Goal: Task Accomplishment & Management: Complete application form

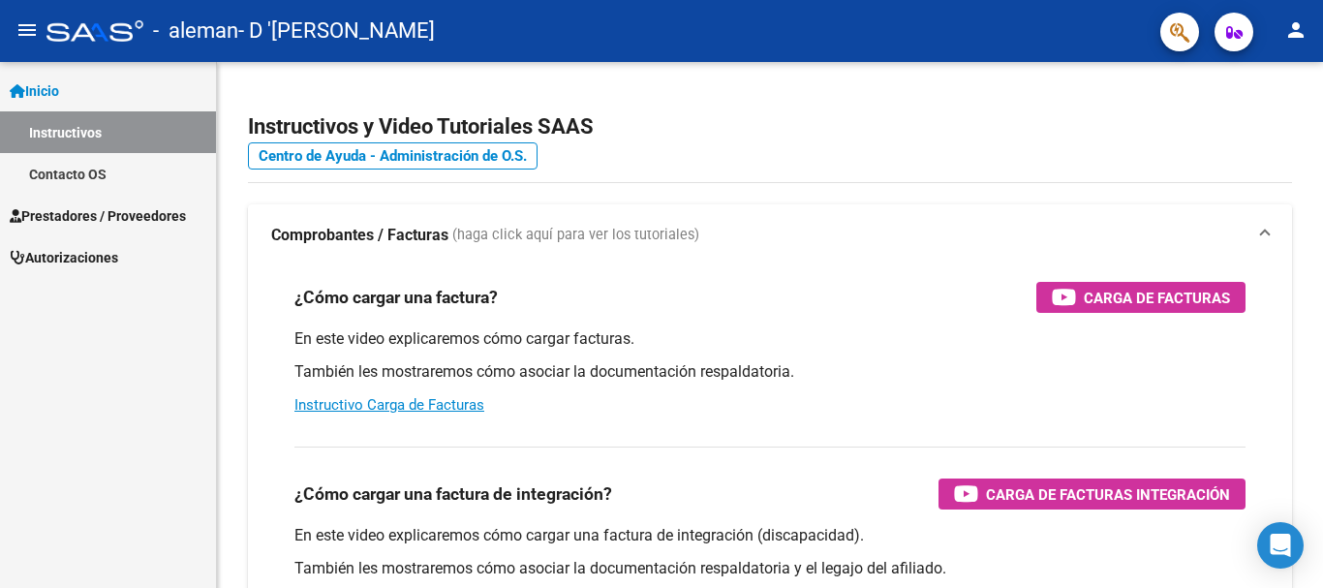
click at [76, 223] on span "Prestadores / Proveedores" at bounding box center [98, 215] width 176 height 21
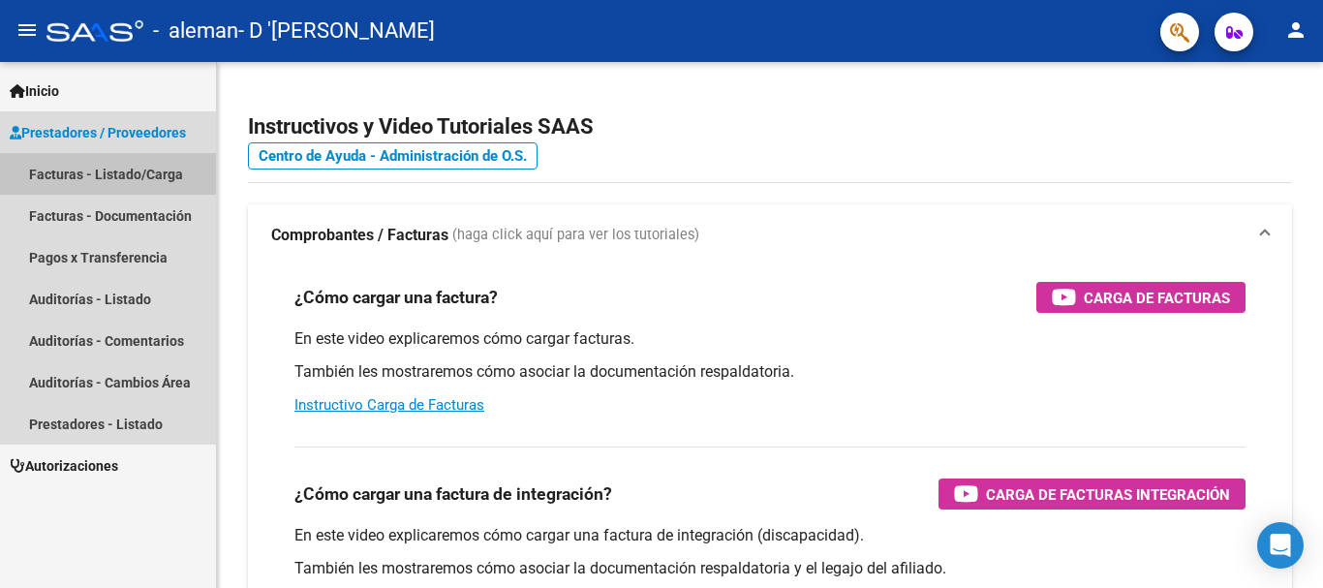
click at [89, 171] on link "Facturas - Listado/Carga" at bounding box center [108, 174] width 216 height 42
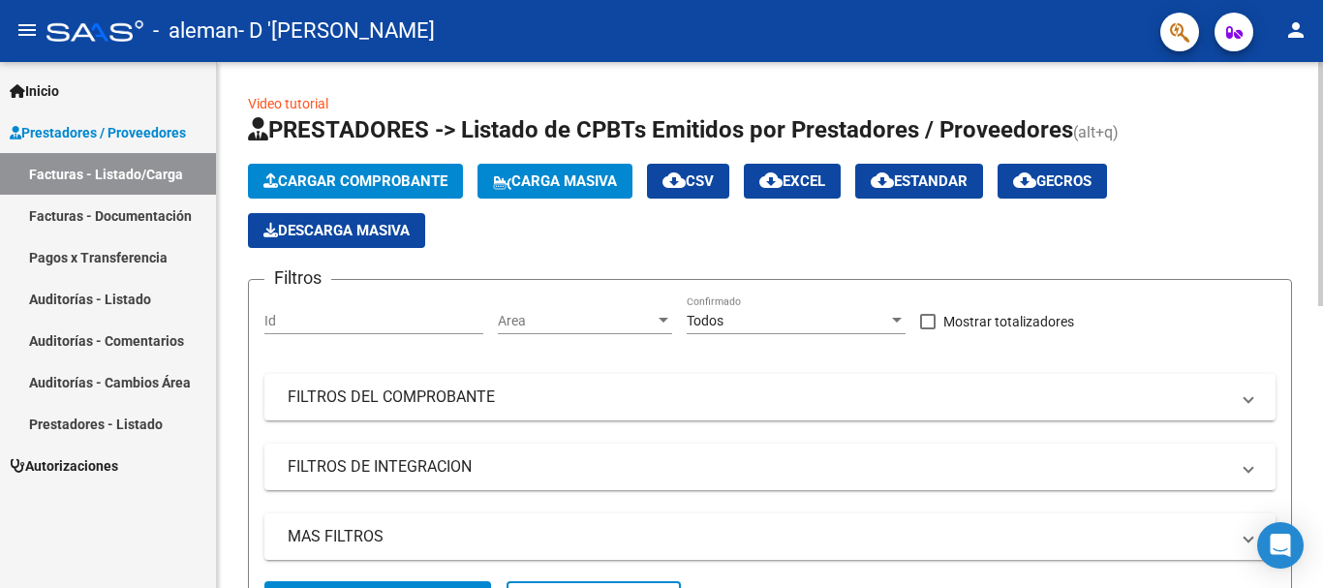
click at [363, 175] on span "Cargar Comprobante" at bounding box center [355, 180] width 184 height 17
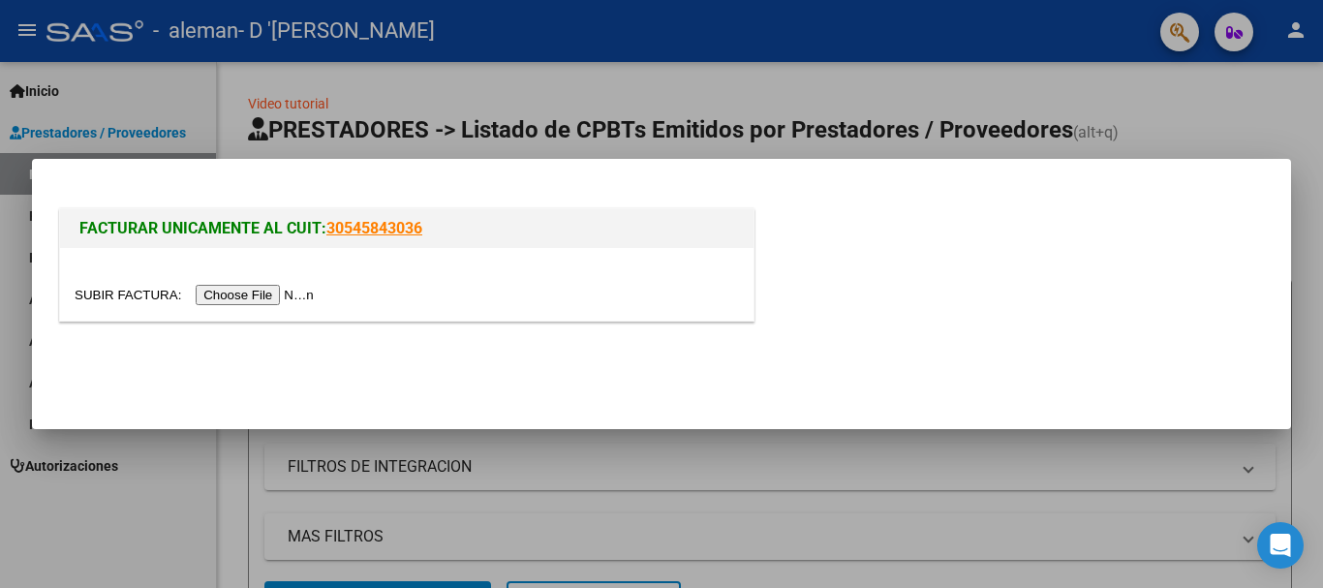
click at [260, 291] on input "file" at bounding box center [197, 295] width 245 height 20
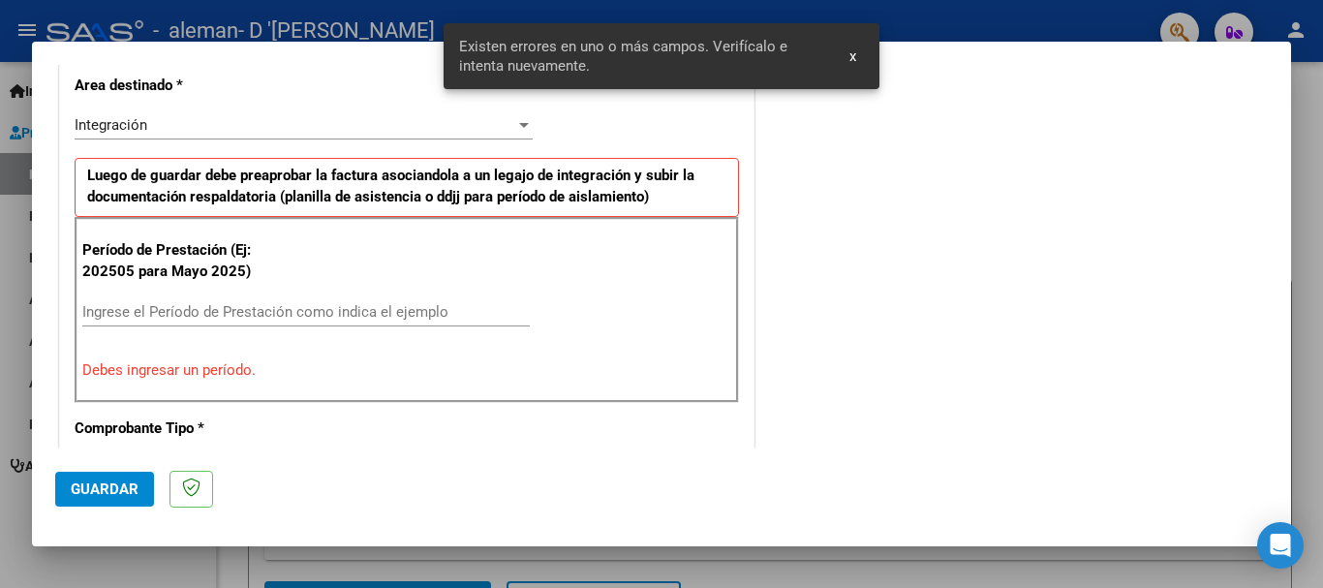
scroll to position [483, 0]
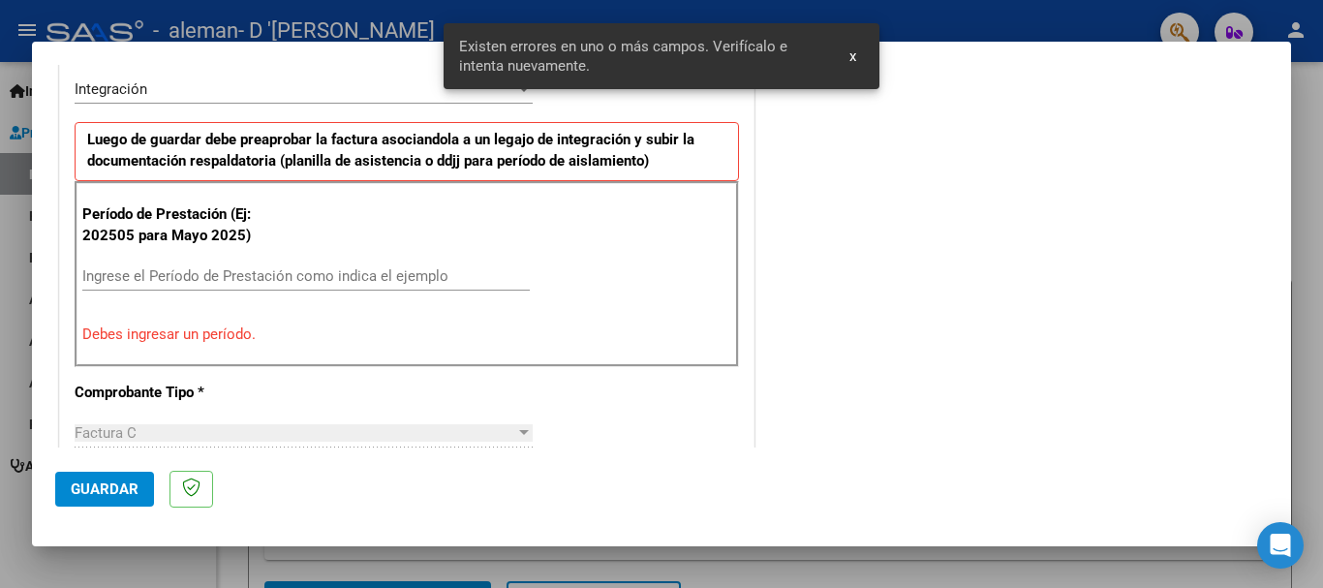
click at [850, 54] on span "x" at bounding box center [852, 55] width 7 height 17
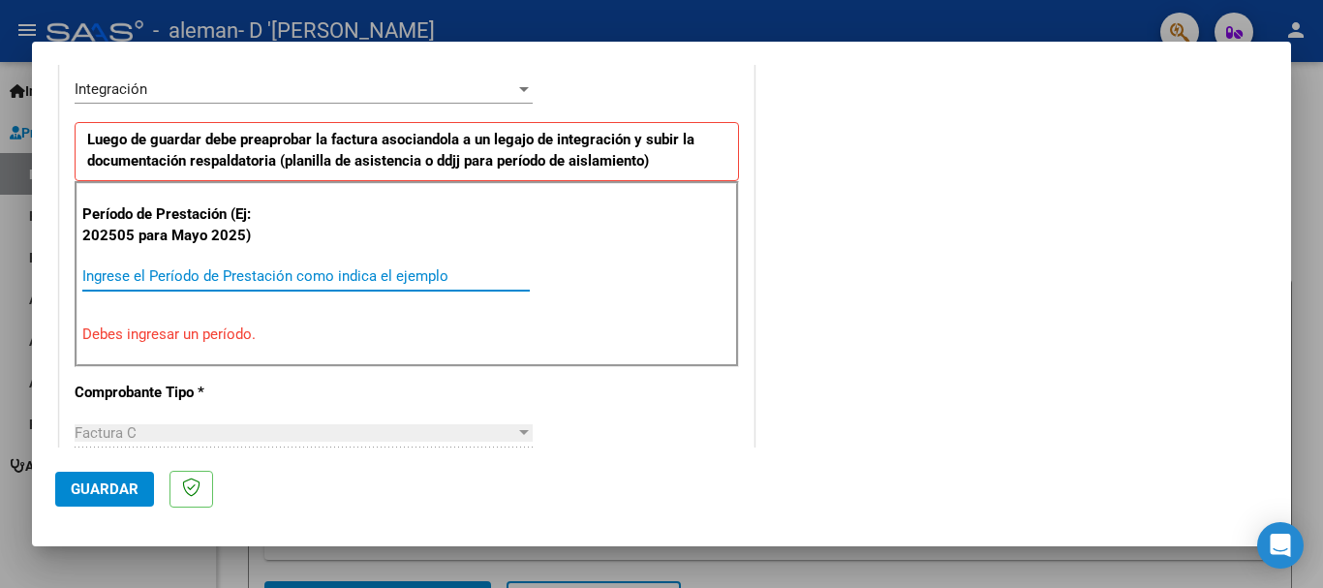
click at [179, 276] on input "Ingrese el Período de Prestación como indica el ejemplo" at bounding box center [305, 275] width 447 height 17
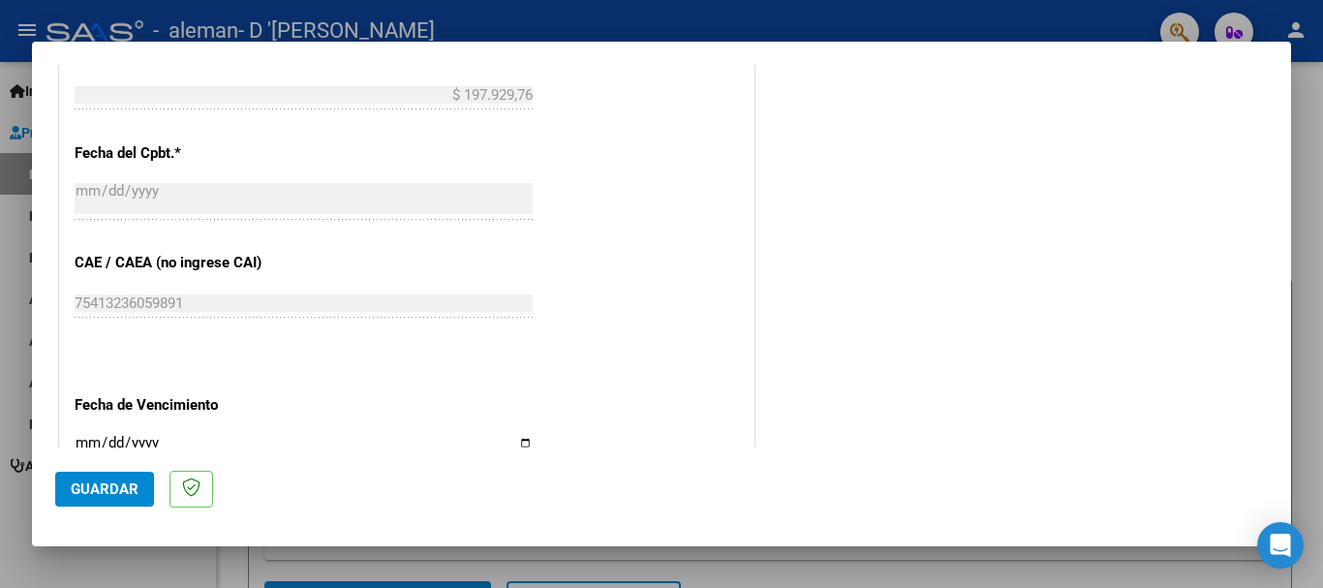
scroll to position [1161, 0]
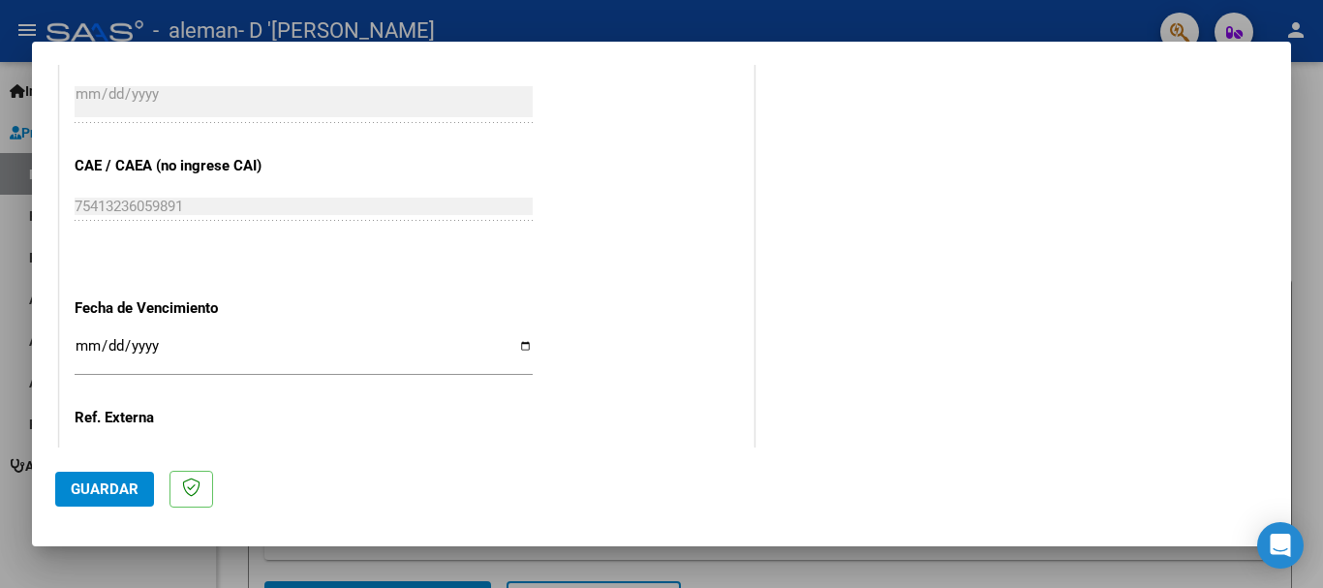
type input "202509"
click at [520, 346] on input "Ingresar la fecha" at bounding box center [304, 353] width 458 height 31
type input "[DATE]"
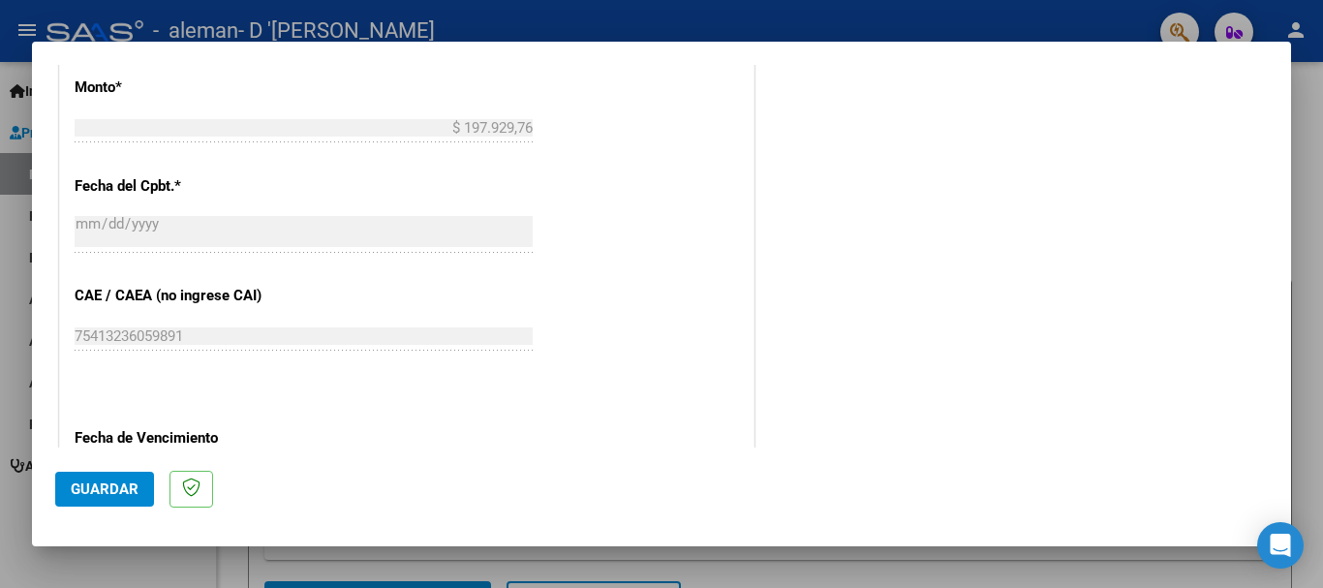
scroll to position [1225, 0]
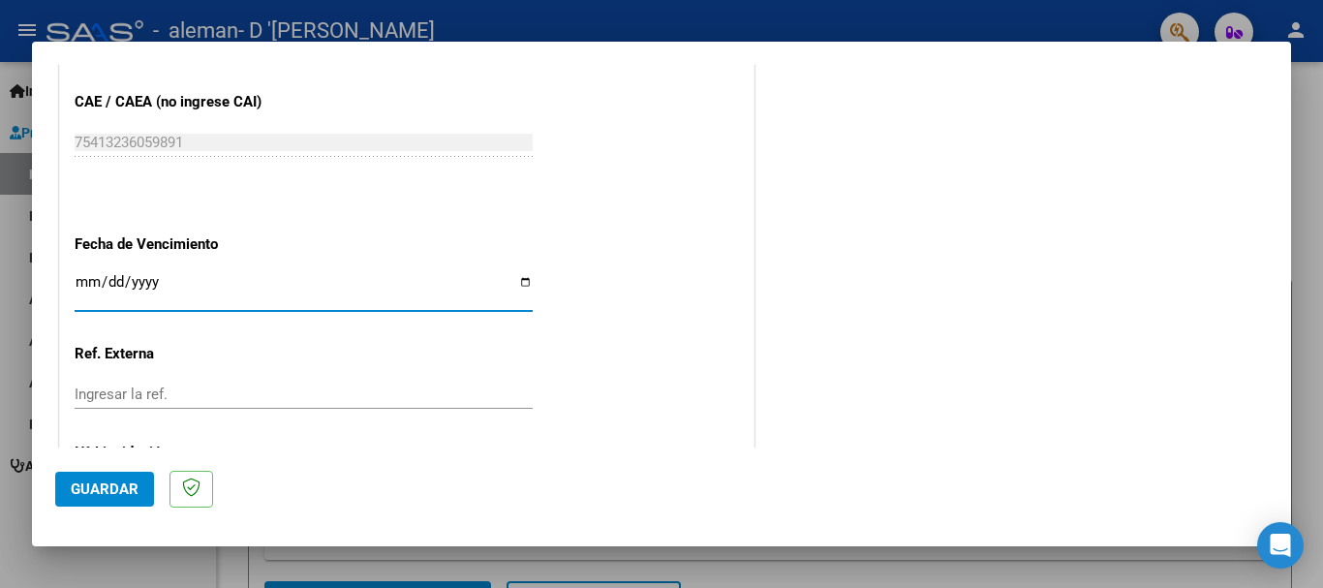
click at [78, 489] on span "Guardar" at bounding box center [105, 488] width 68 height 17
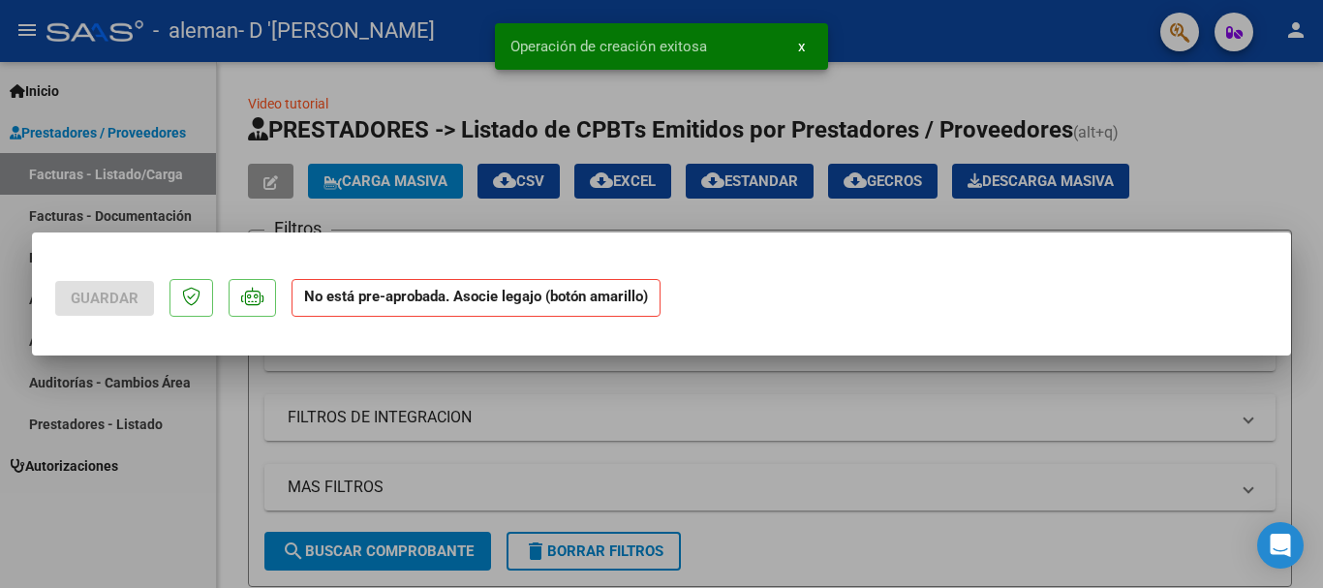
scroll to position [0, 0]
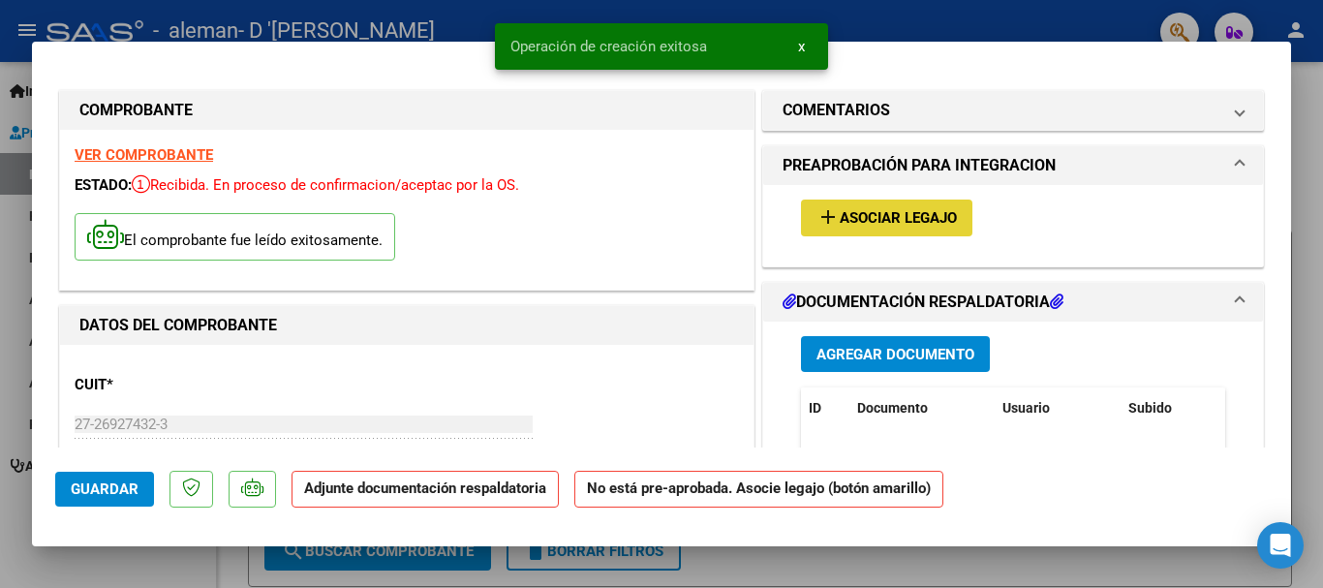
click at [853, 225] on span "Asociar Legajo" at bounding box center [898, 218] width 117 height 17
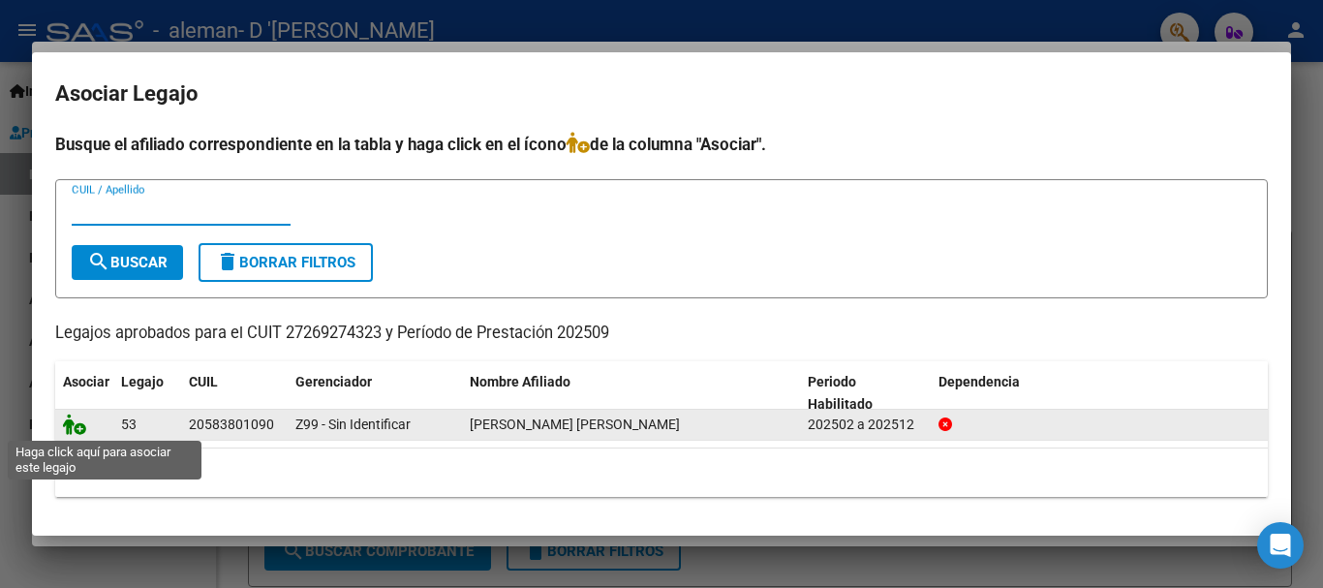
click at [75, 426] on icon at bounding box center [74, 423] width 23 height 21
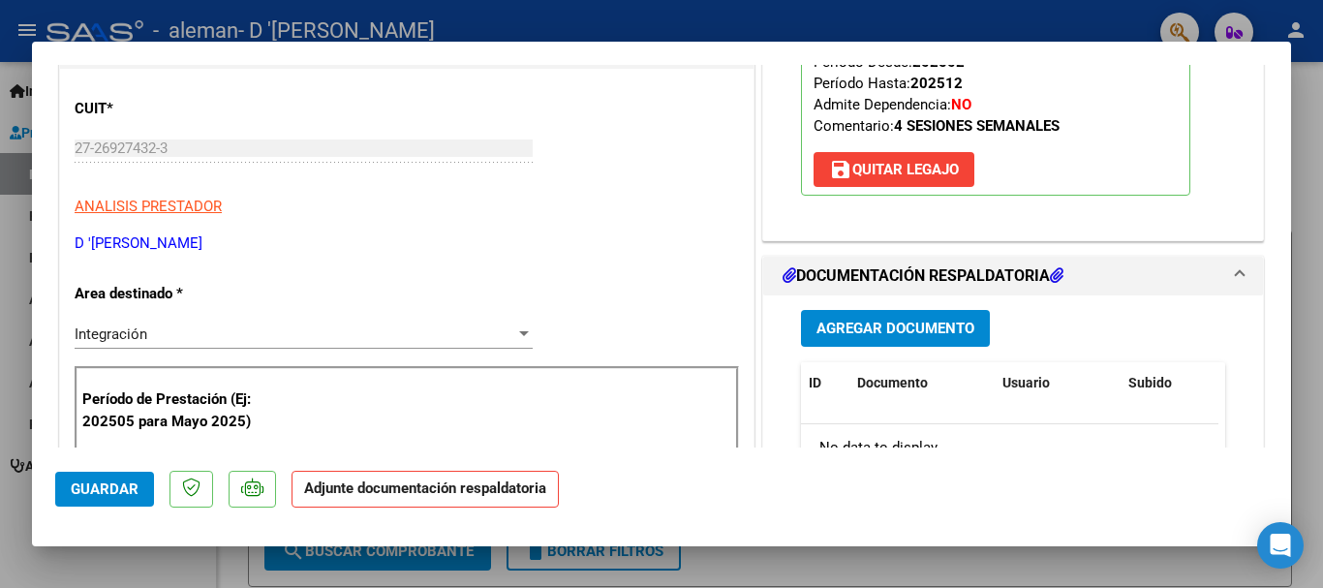
scroll to position [290, 0]
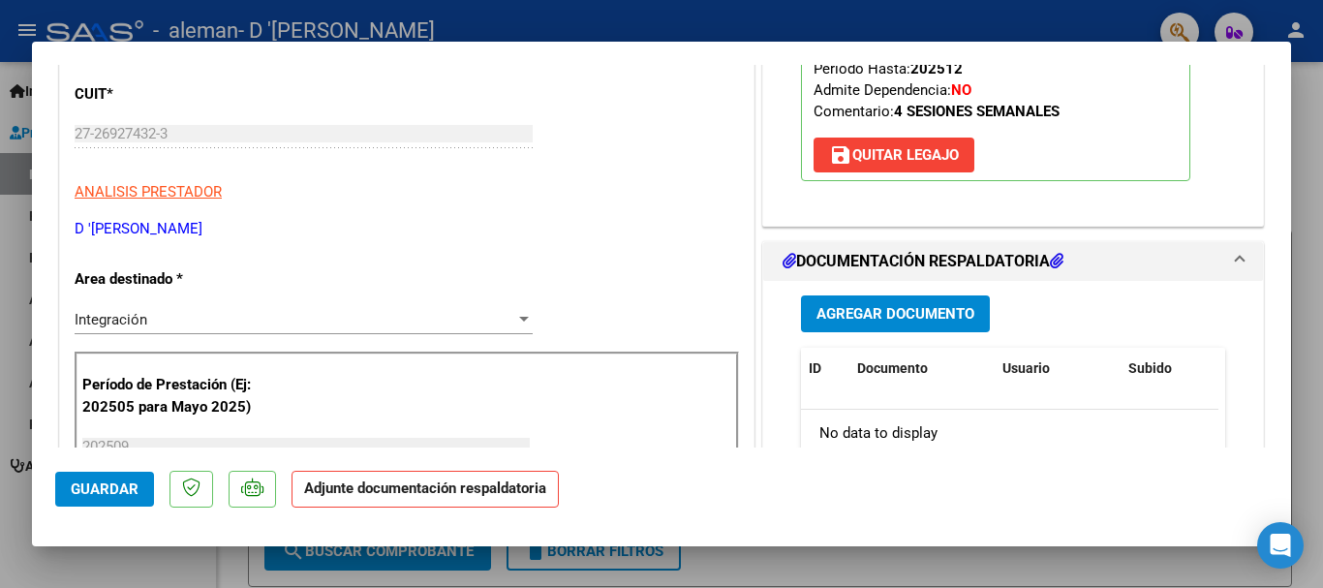
click at [834, 316] on span "Agregar Documento" at bounding box center [895, 314] width 158 height 17
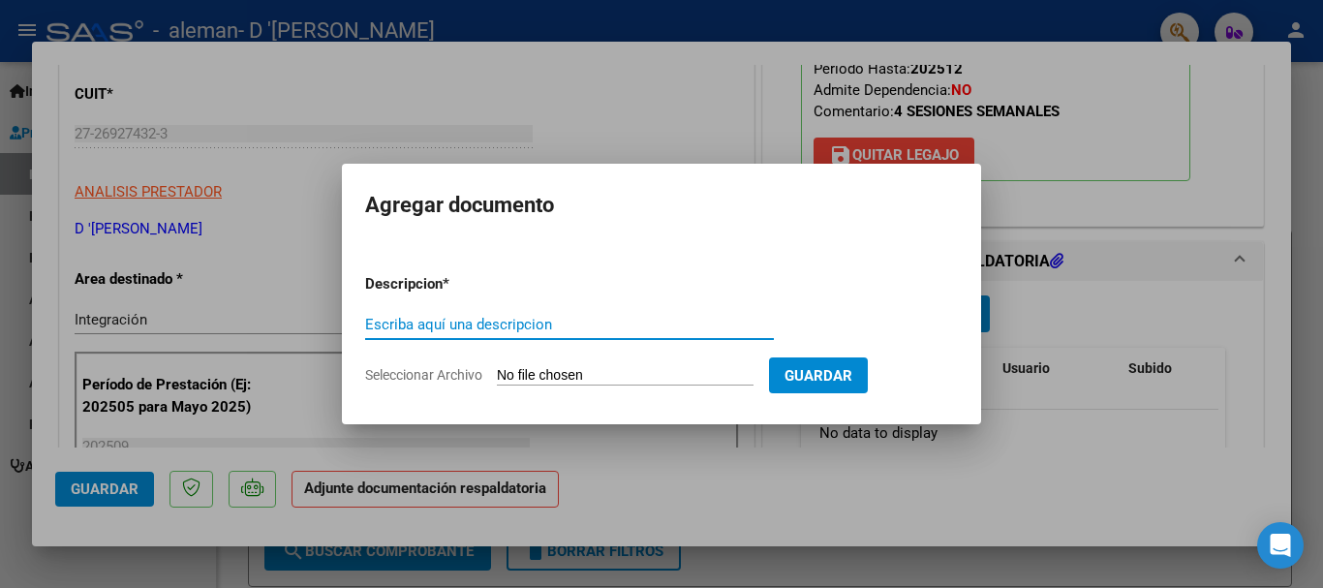
click at [473, 321] on input "Escriba aquí una descripcion" at bounding box center [569, 324] width 409 height 17
type input "PLANILLA DE ASISTENCIA"
click at [634, 376] on input "Seleccionar Archivo" at bounding box center [625, 376] width 257 height 18
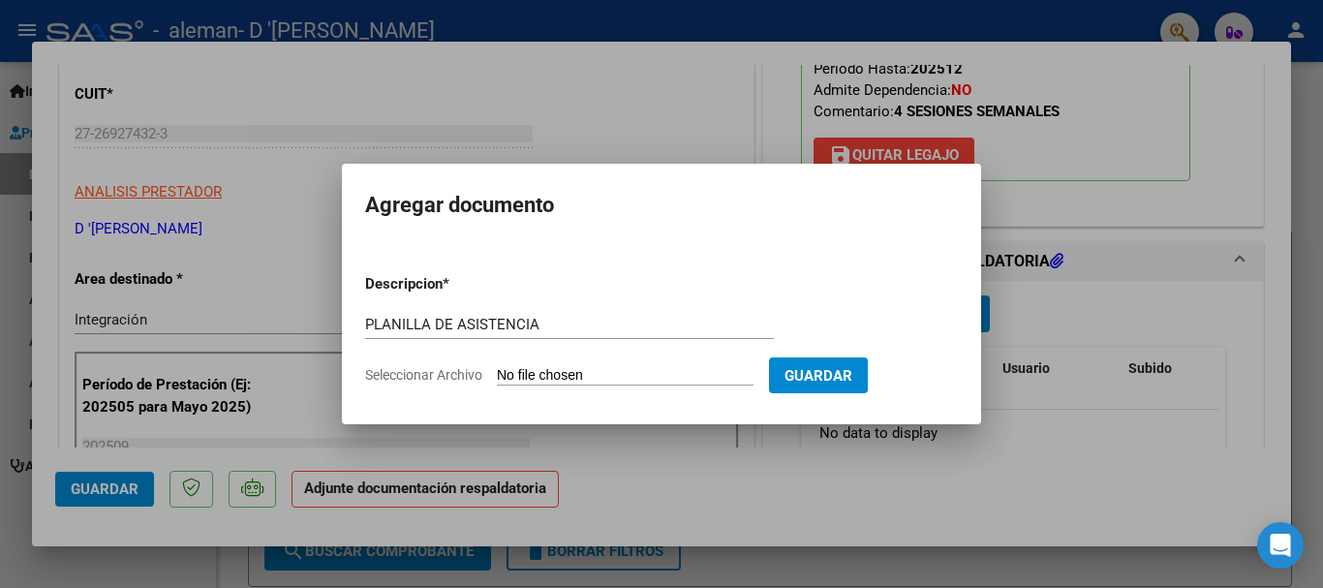
type input "C:\fakepath\PLANILLA VALENTINO.pdf"
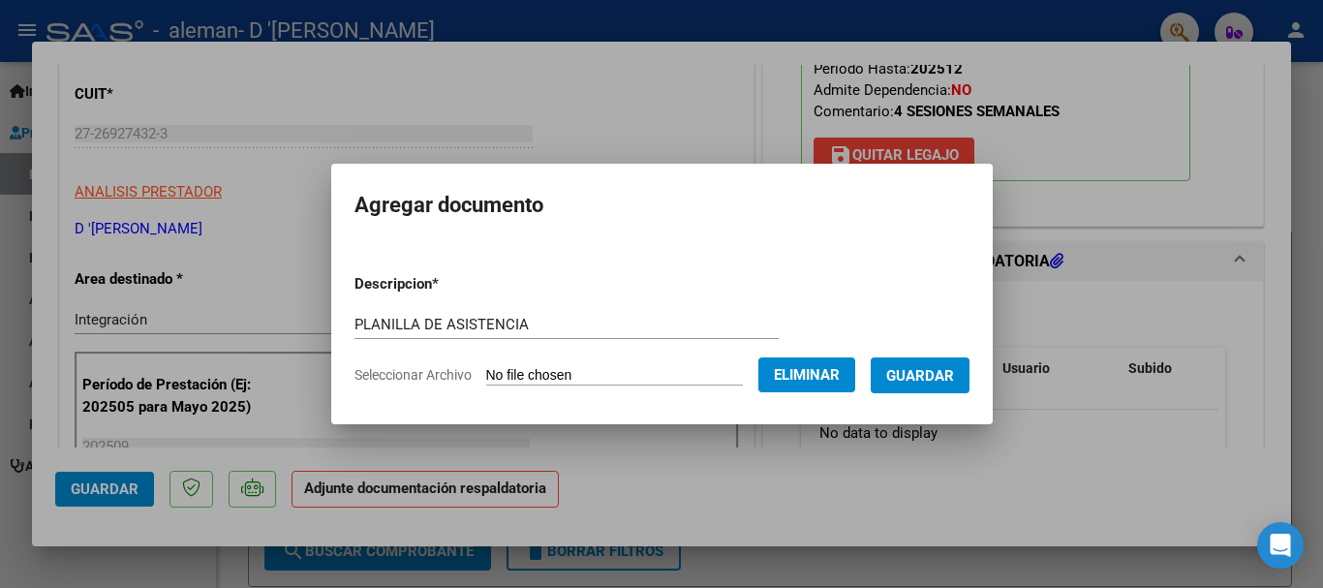
click at [932, 368] on span "Guardar" at bounding box center [920, 375] width 68 height 17
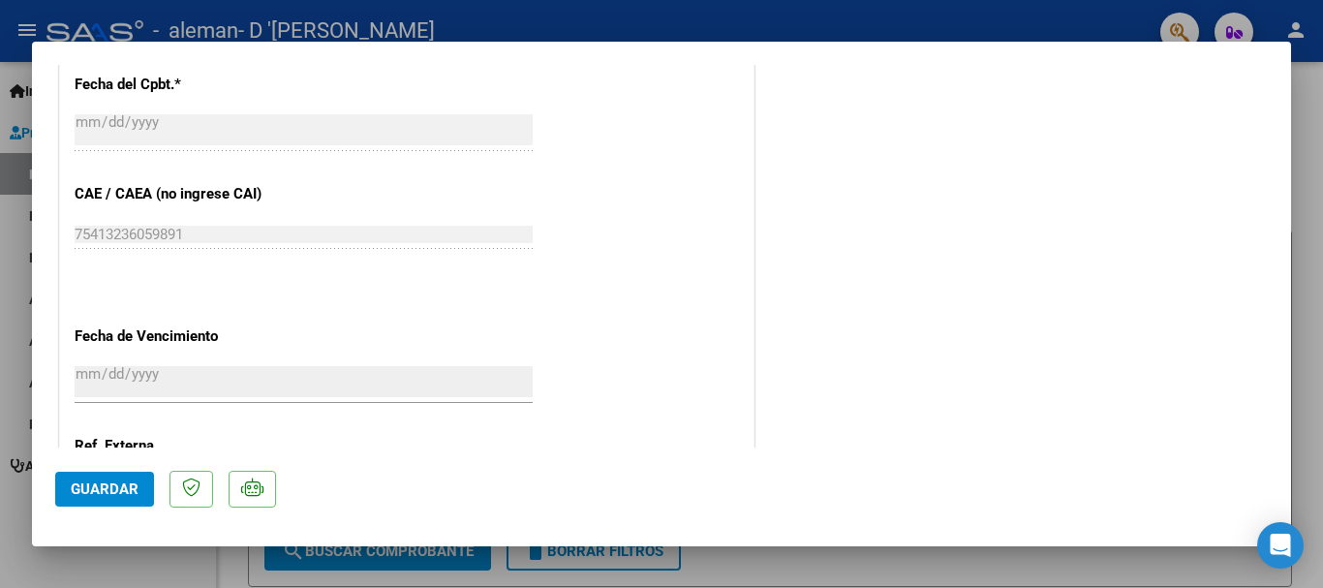
scroll to position [1351, 0]
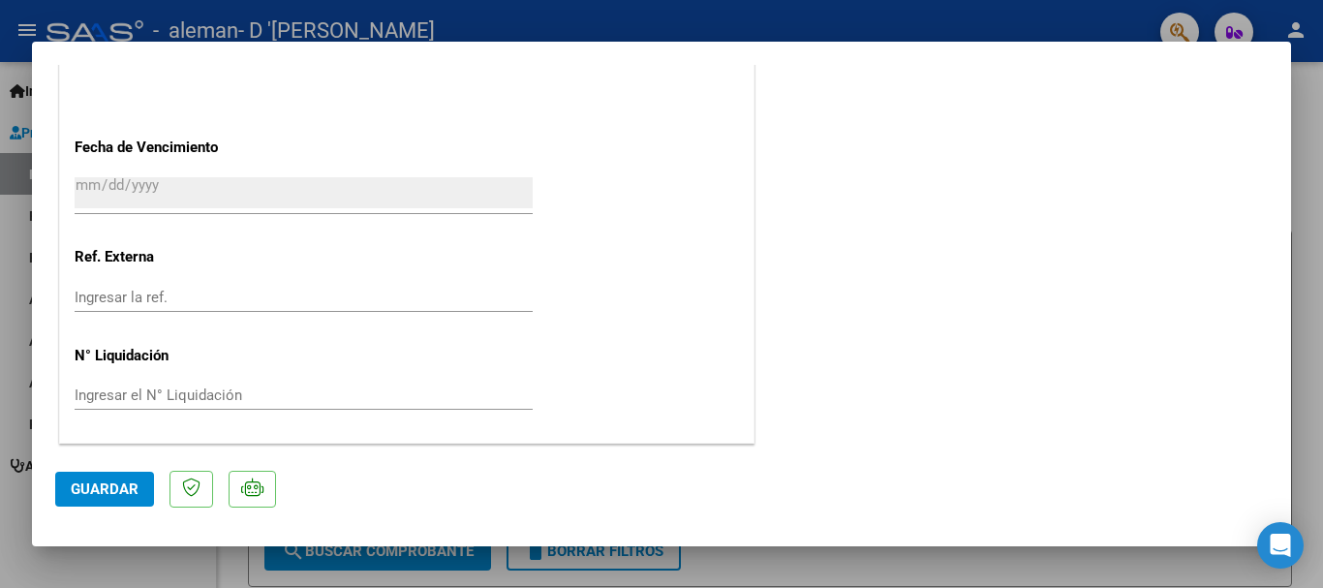
click at [126, 482] on span "Guardar" at bounding box center [105, 488] width 68 height 17
click at [704, 555] on div at bounding box center [661, 294] width 1323 height 588
type input "$ 0,00"
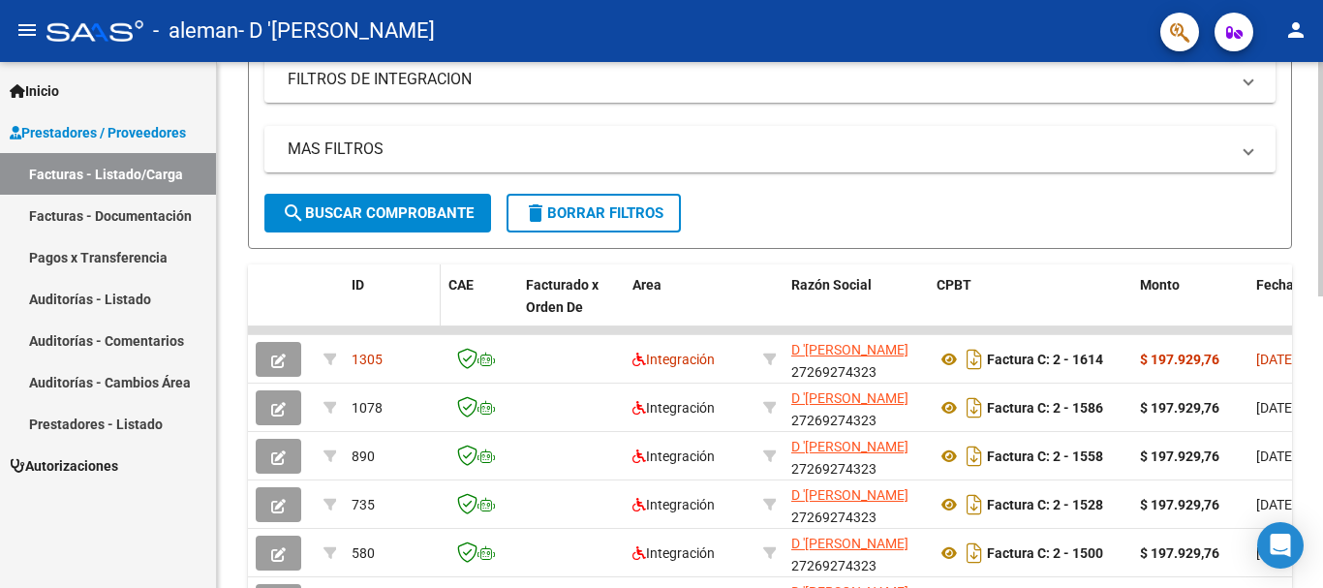
scroll to position [97, 0]
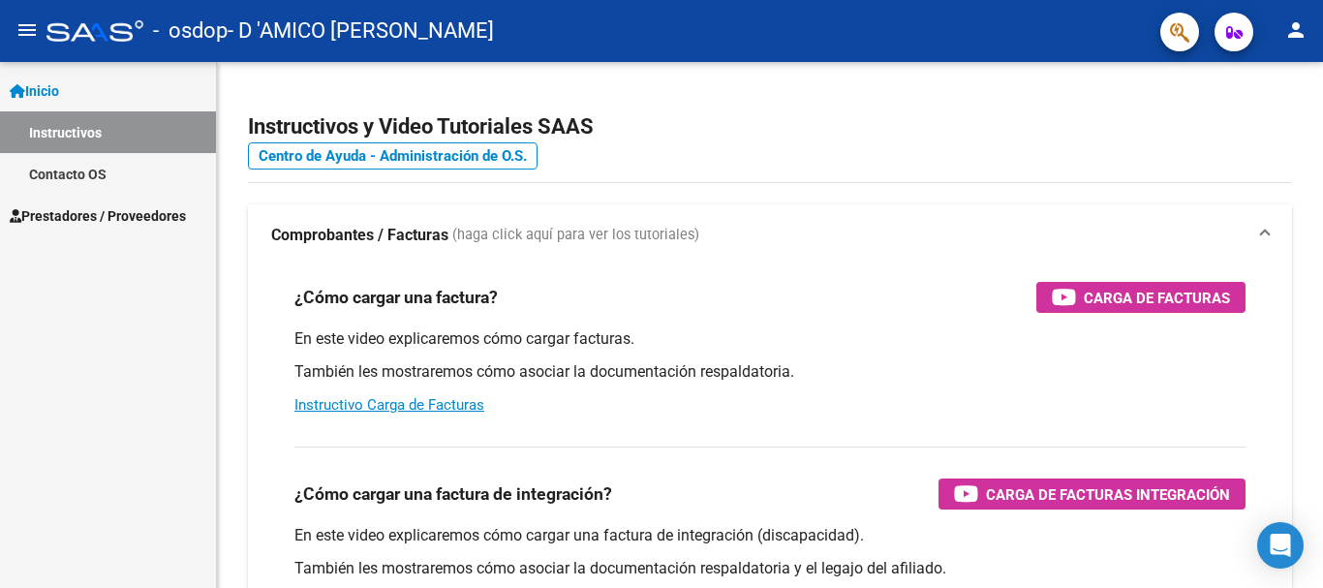
click at [60, 219] on span "Prestadores / Proveedores" at bounding box center [98, 215] width 176 height 21
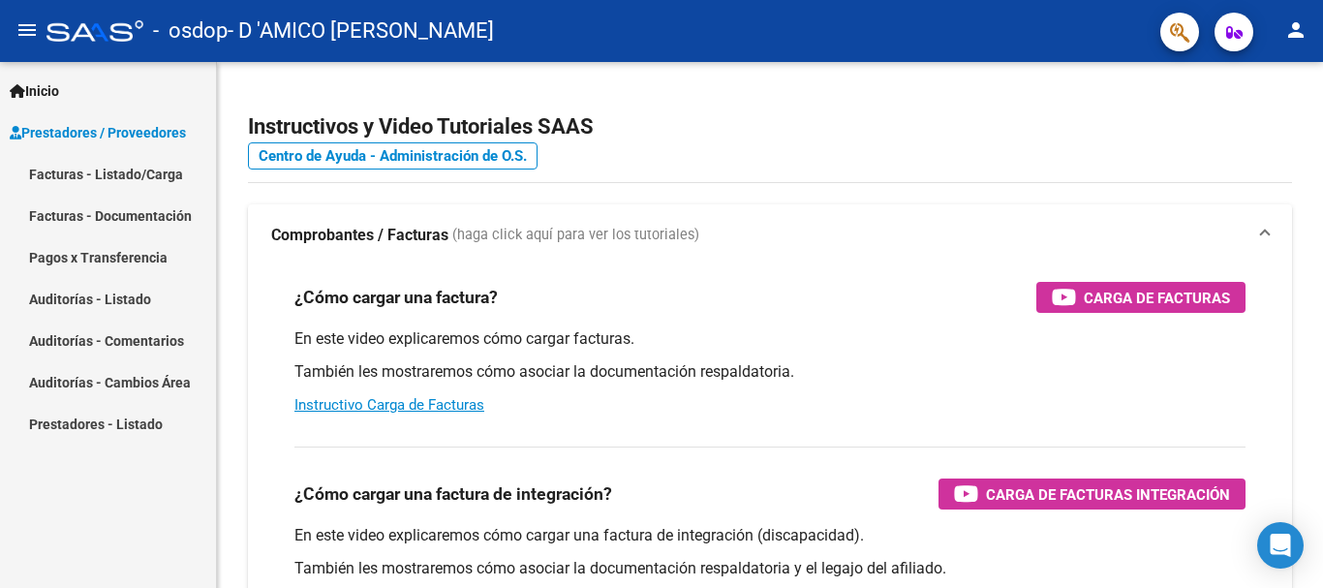
click at [131, 168] on link "Facturas - Listado/Carga" at bounding box center [108, 174] width 216 height 42
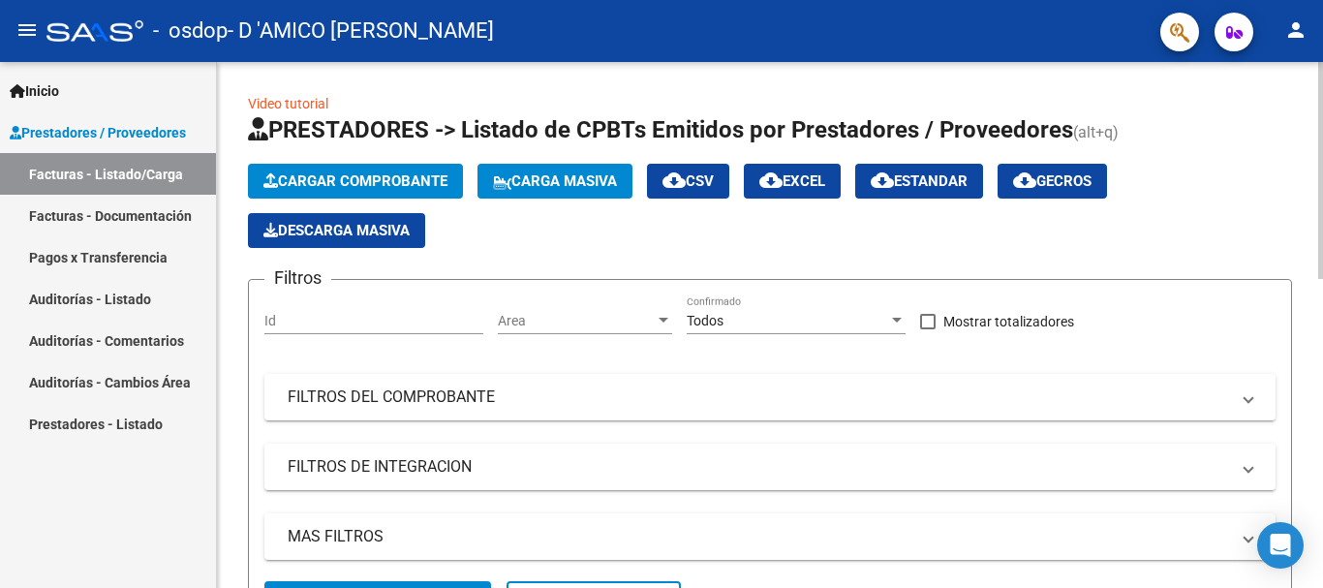
click at [414, 175] on span "Cargar Comprobante" at bounding box center [355, 180] width 184 height 17
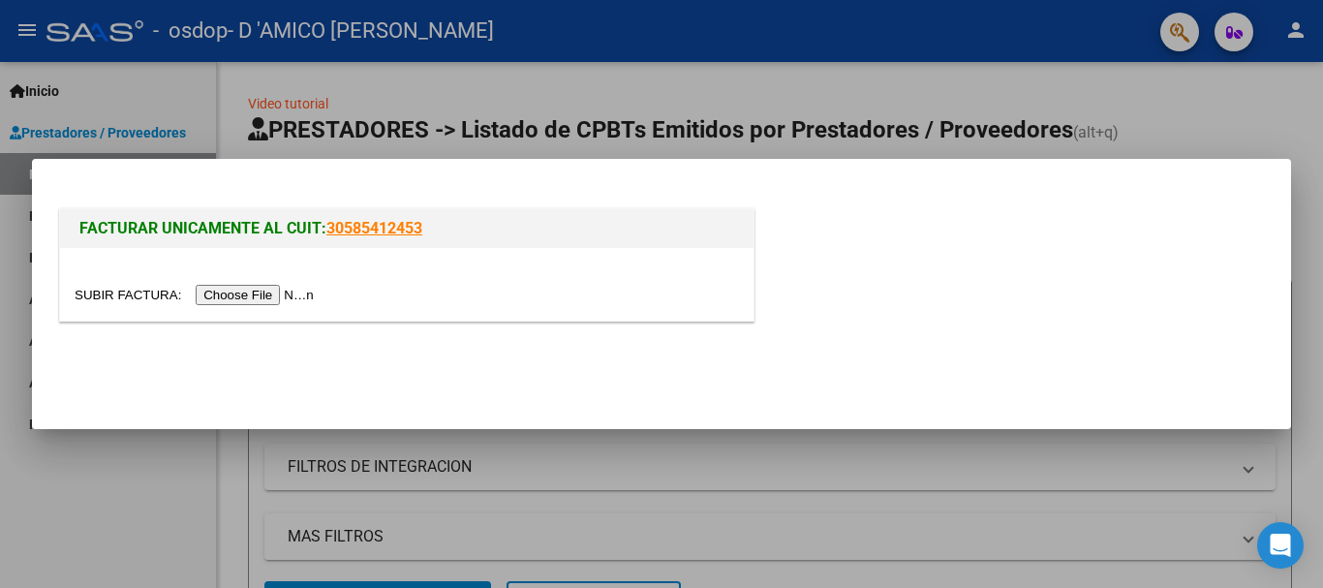
click at [229, 294] on input "file" at bounding box center [197, 295] width 245 height 20
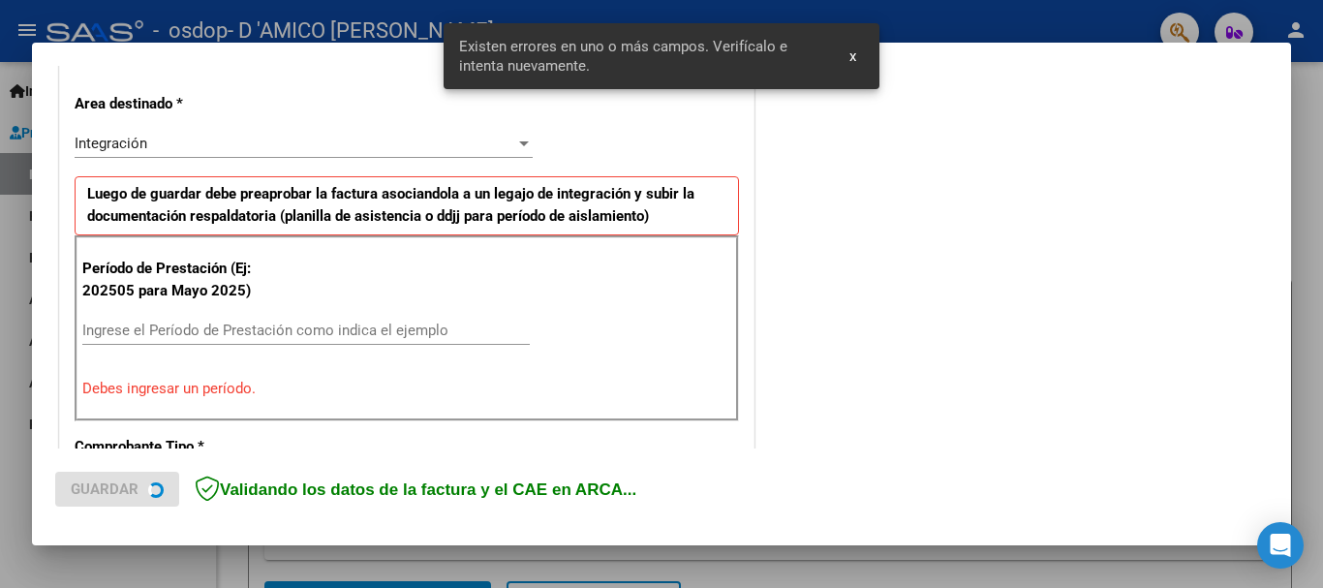
scroll to position [447, 0]
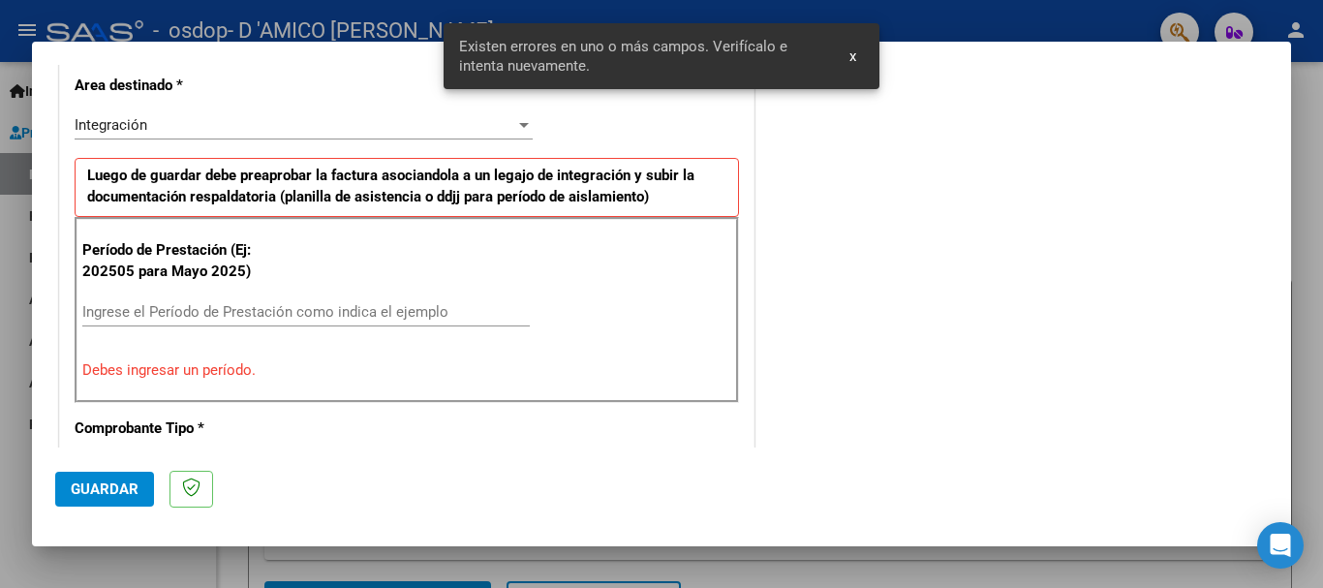
click at [860, 56] on button "x" at bounding box center [853, 56] width 38 height 35
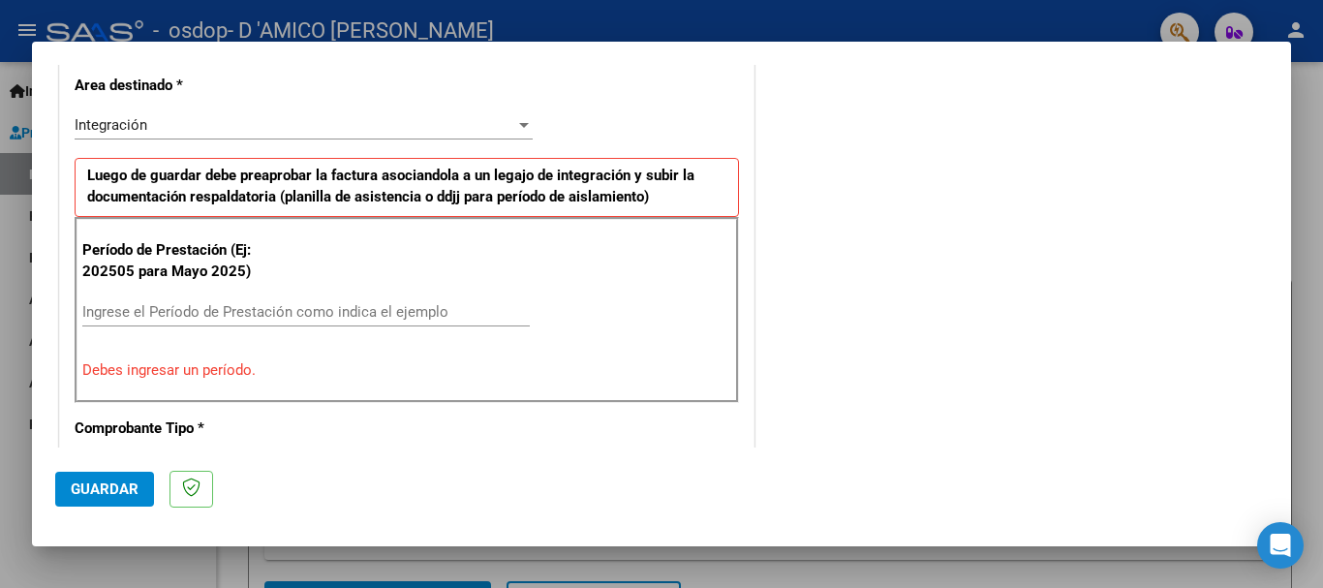
click at [212, 309] on input "Ingrese el Período de Prestación como indica el ejemplo" at bounding box center [305, 311] width 447 height 17
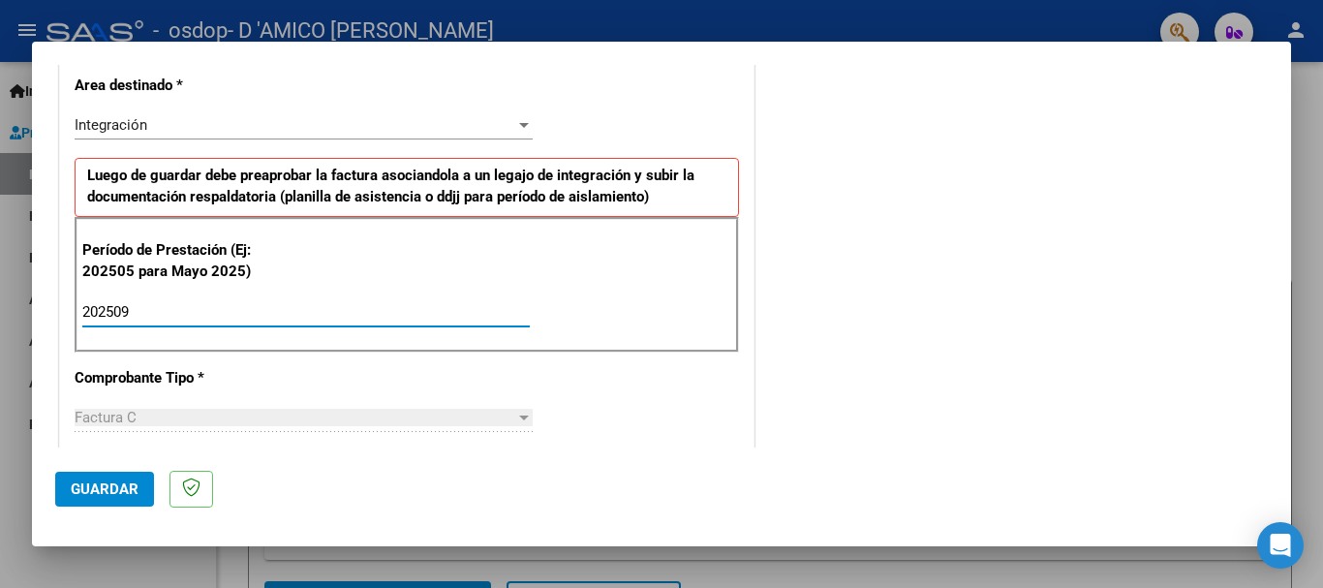
type input "202509"
click at [707, 382] on div "CUIT * 27-26927432-3 Ingresar CUIT ANALISIS PRESTADOR D 'AMICO [PERSON_NAME] Ar…" at bounding box center [406, 588] width 693 height 1457
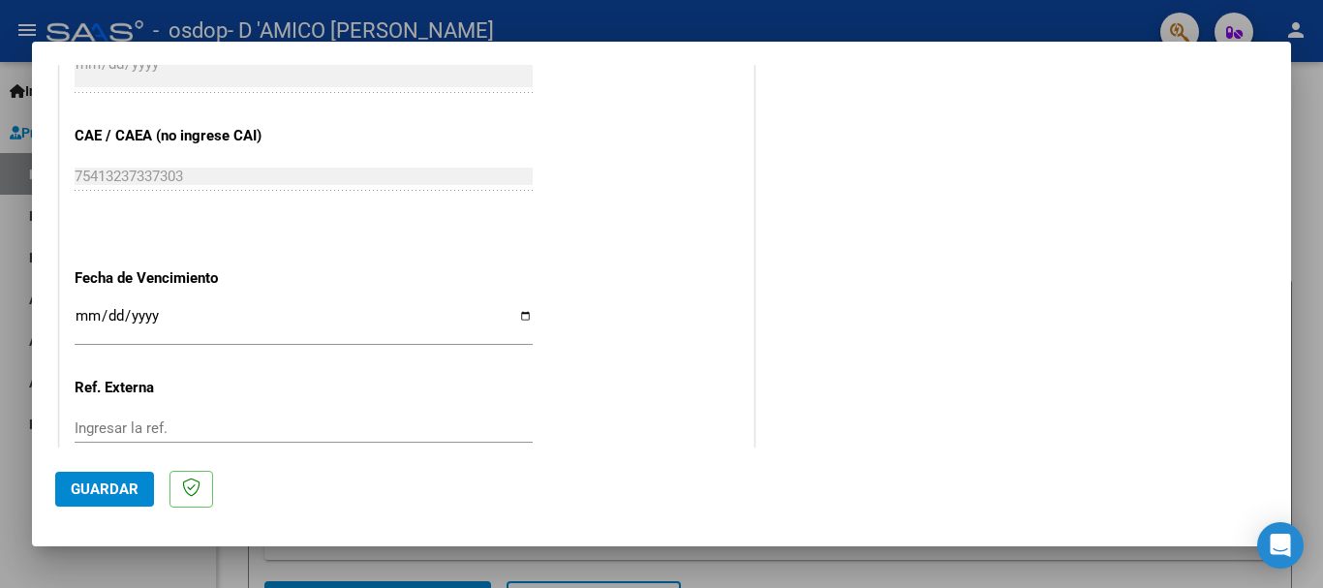
scroll to position [1222, 0]
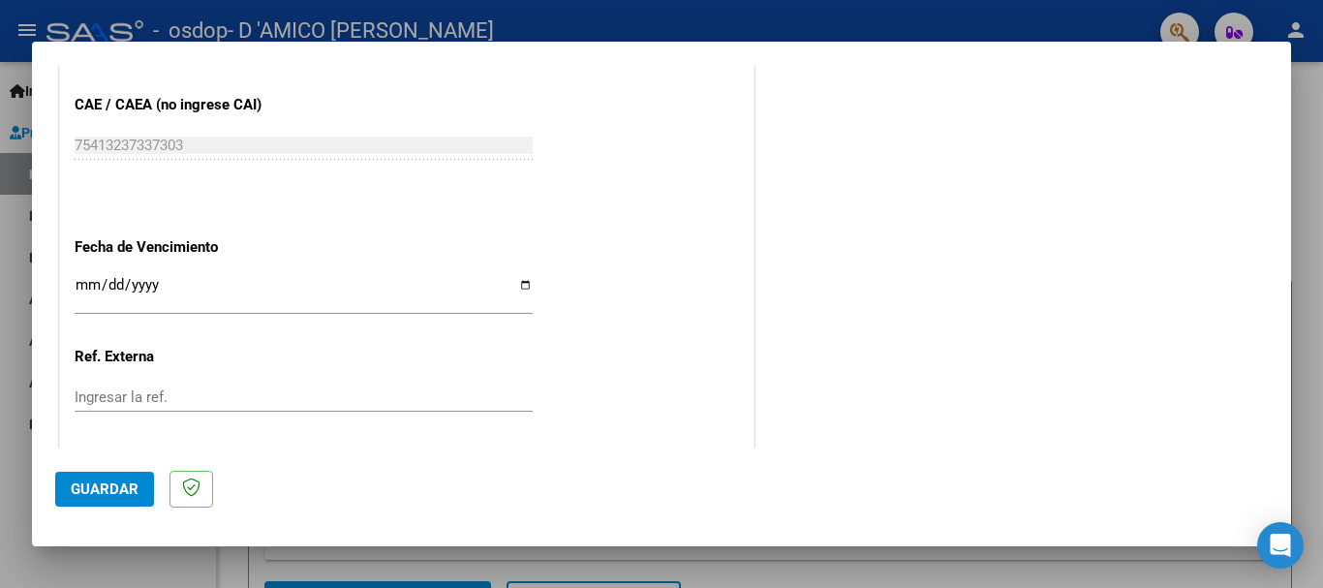
click at [521, 288] on input "Ingresar la fecha" at bounding box center [304, 292] width 458 height 31
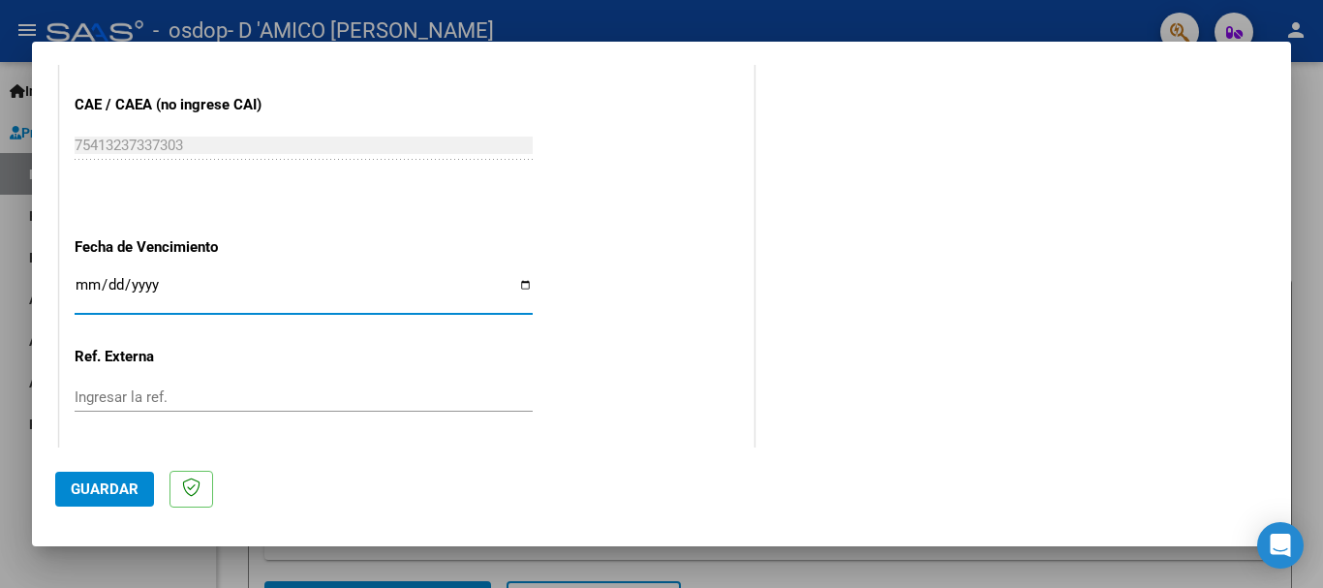
type input "[DATE]"
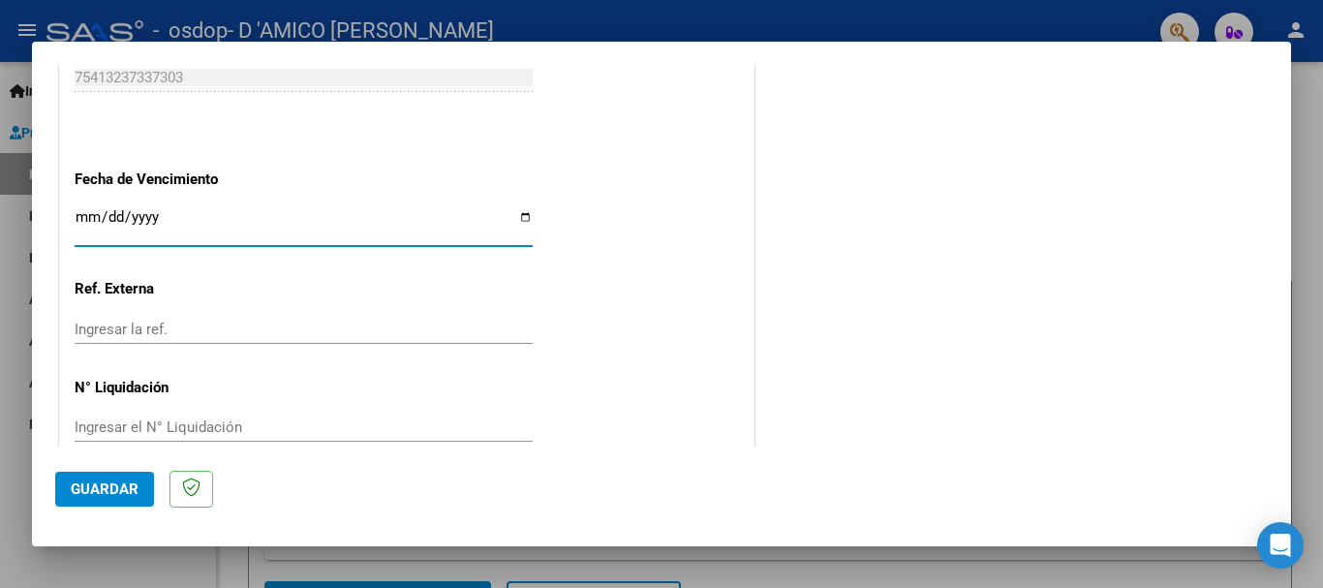
scroll to position [1322, 0]
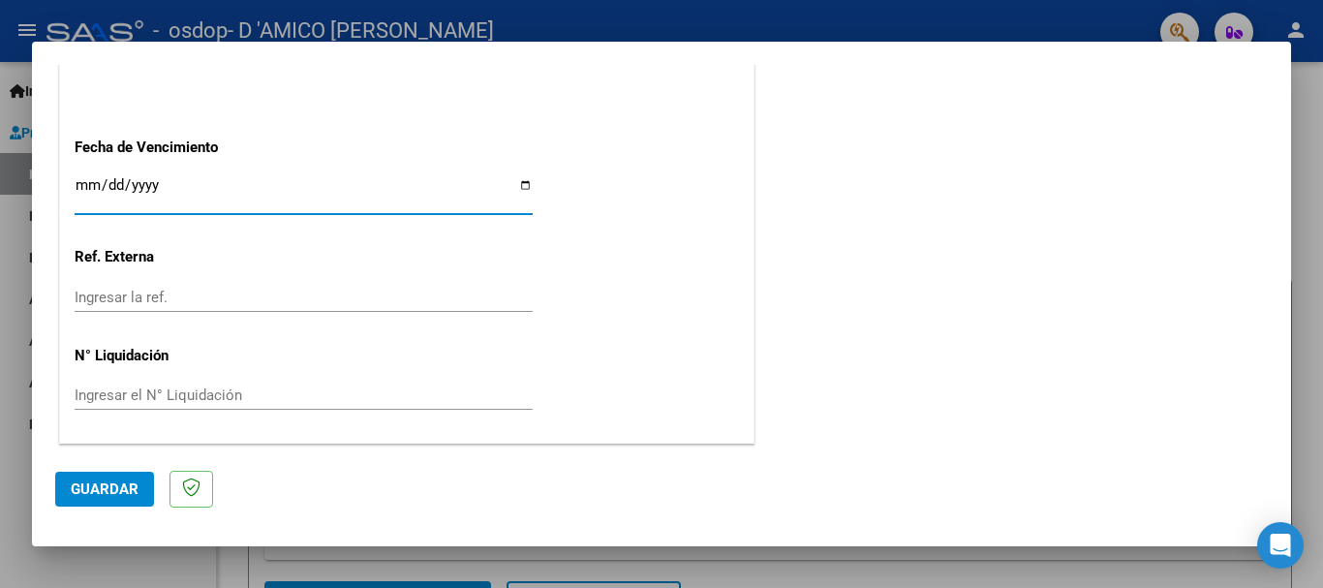
click at [63, 490] on button "Guardar" at bounding box center [104, 489] width 99 height 35
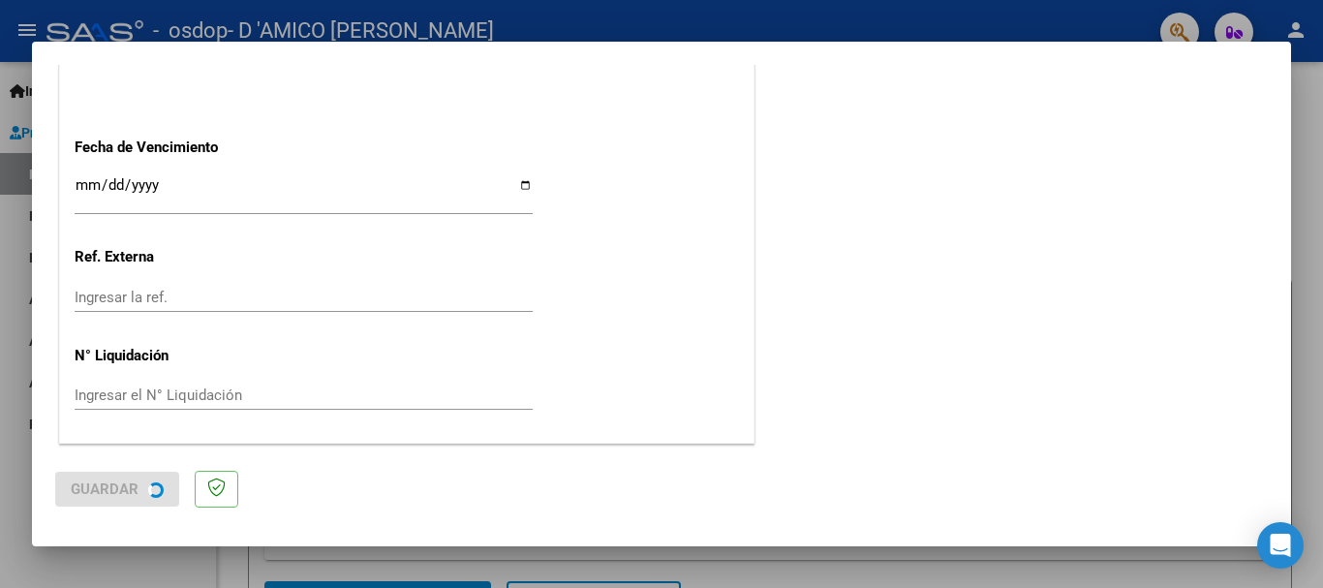
scroll to position [0, 0]
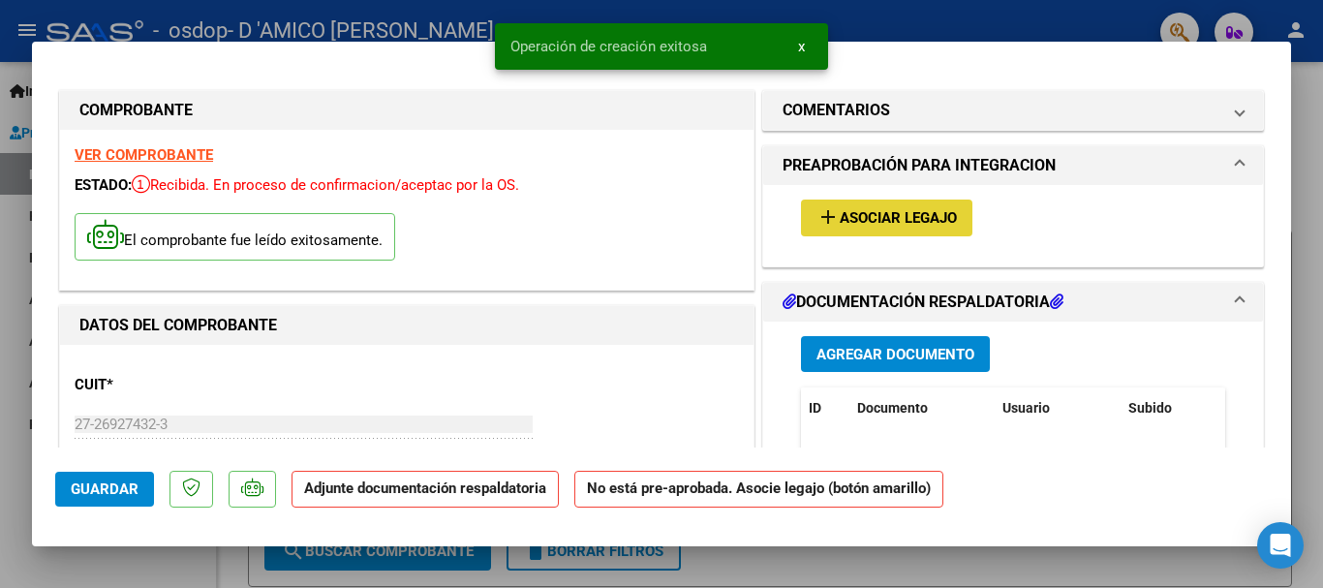
click at [895, 221] on span "Asociar Legajo" at bounding box center [898, 218] width 117 height 17
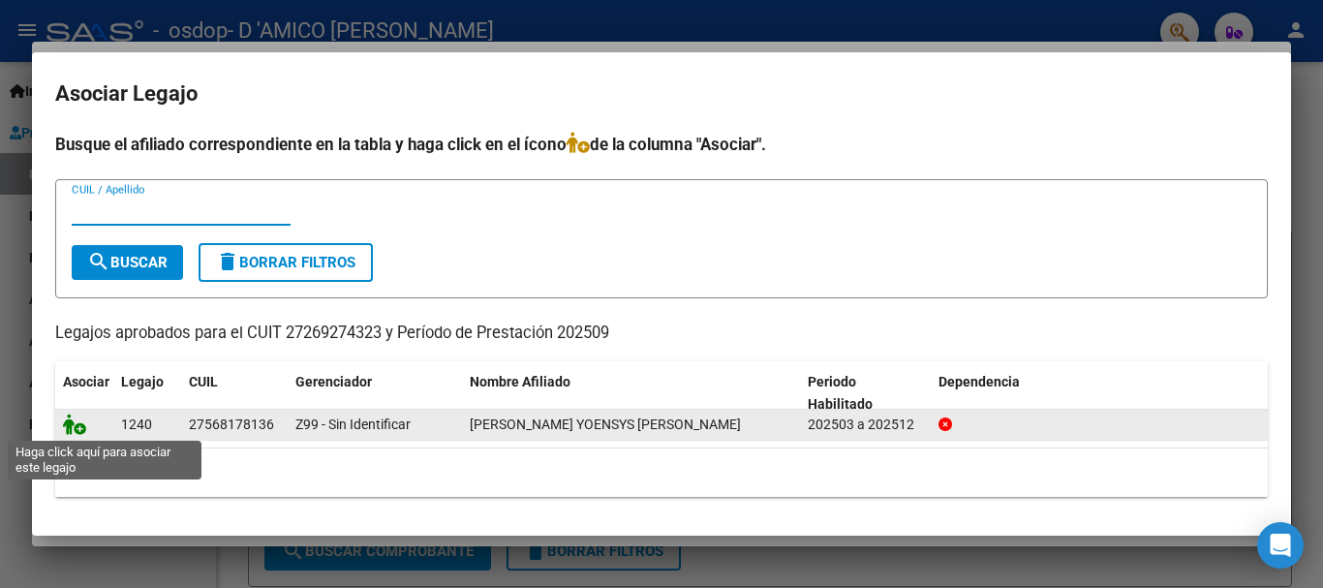
click at [74, 421] on icon at bounding box center [74, 423] width 23 height 21
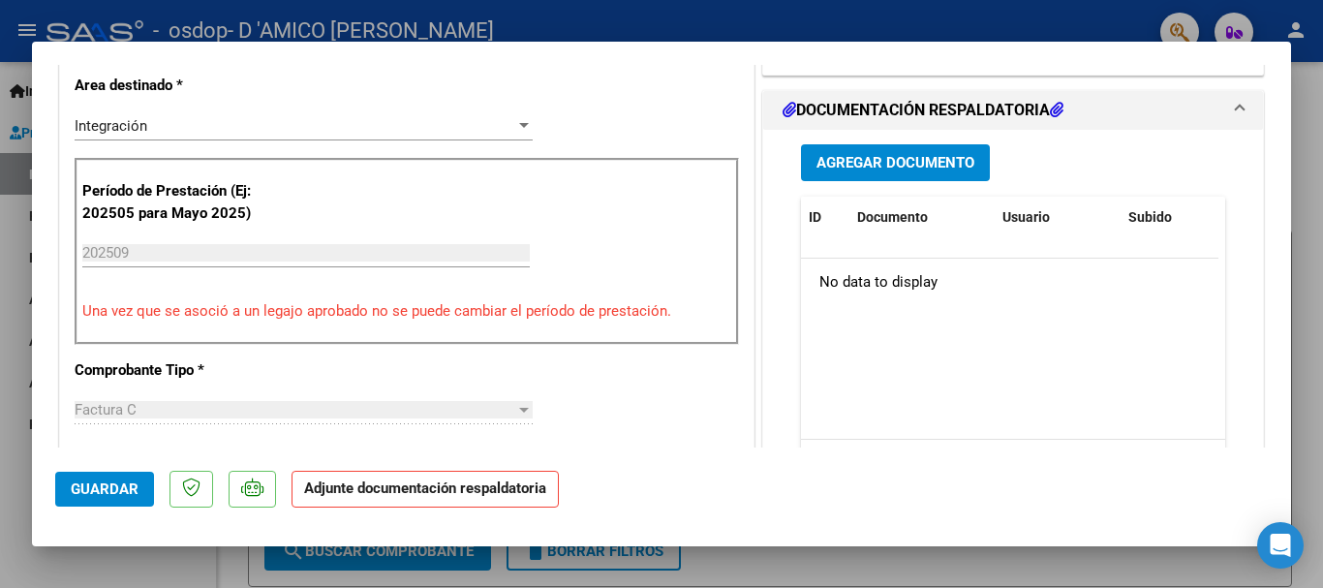
scroll to position [387, 0]
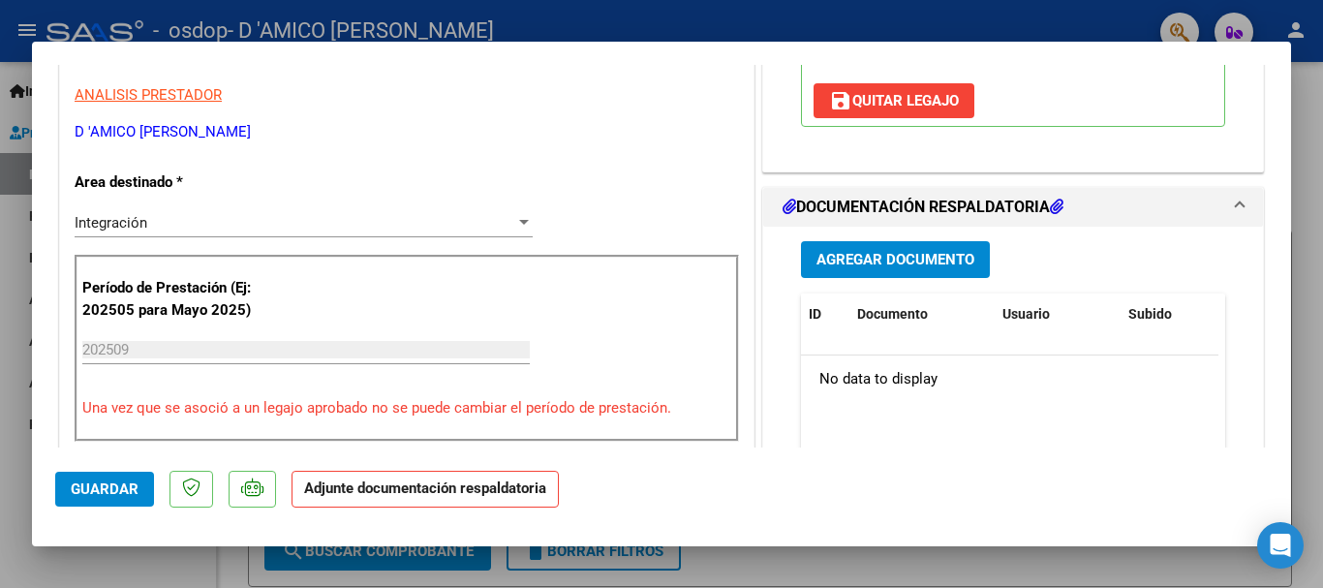
click at [862, 252] on span "Agregar Documento" at bounding box center [895, 260] width 158 height 17
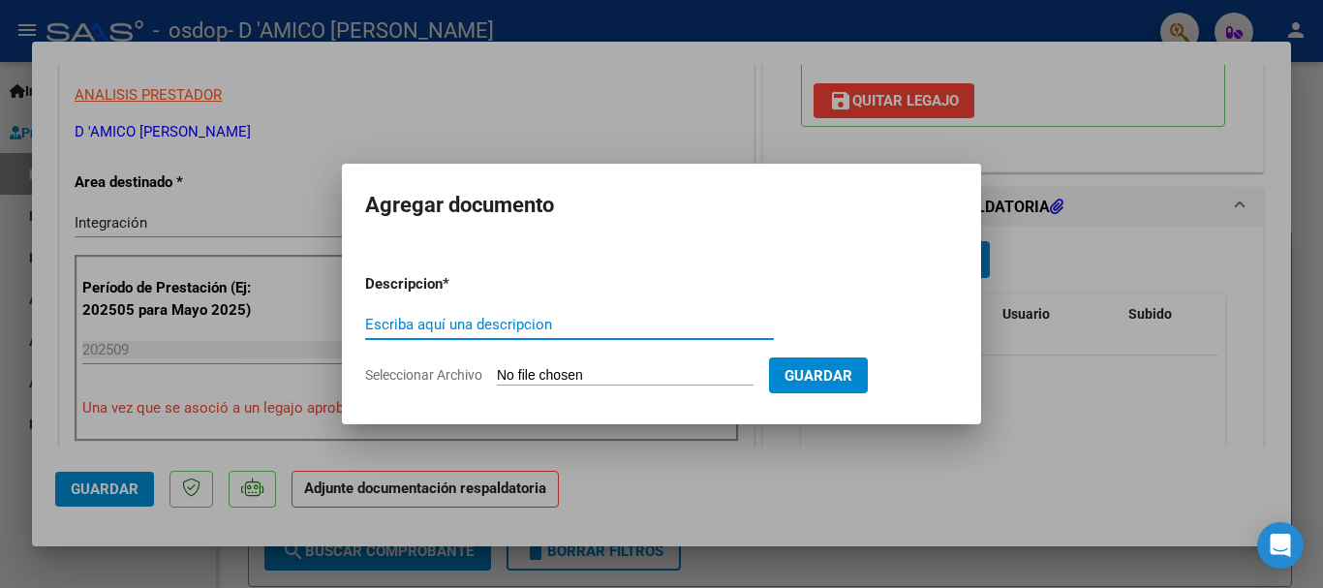
click at [440, 328] on input "Escriba aquí una descripcion" at bounding box center [569, 324] width 409 height 17
type input "PLANILLA DE ASISTENCIA"
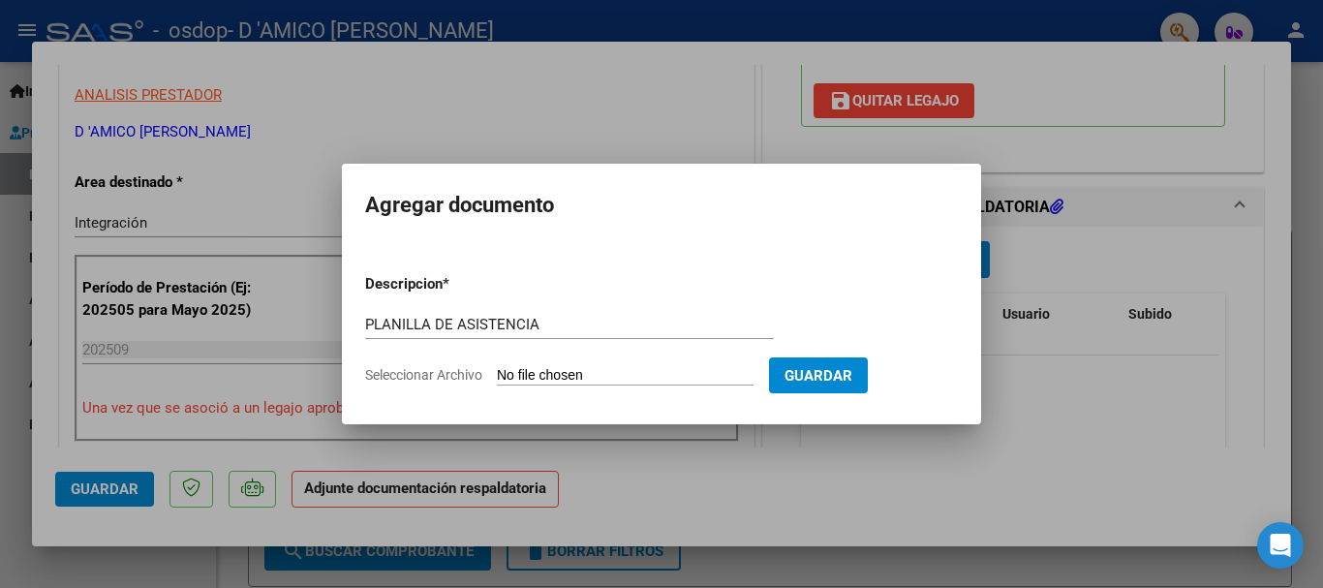
click at [581, 372] on input "Seleccionar Archivo" at bounding box center [625, 376] width 257 height 18
type input "C:\fakepath\PLANILLA YOENSYS.pdf"
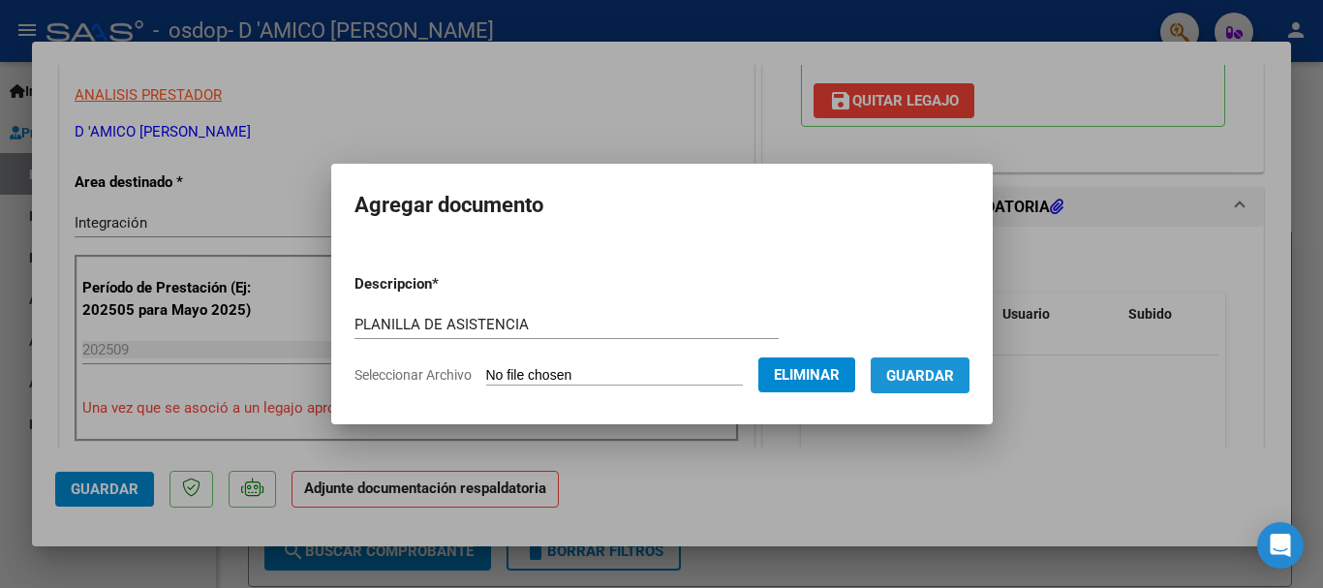
click at [939, 362] on button "Guardar" at bounding box center [919, 375] width 99 height 36
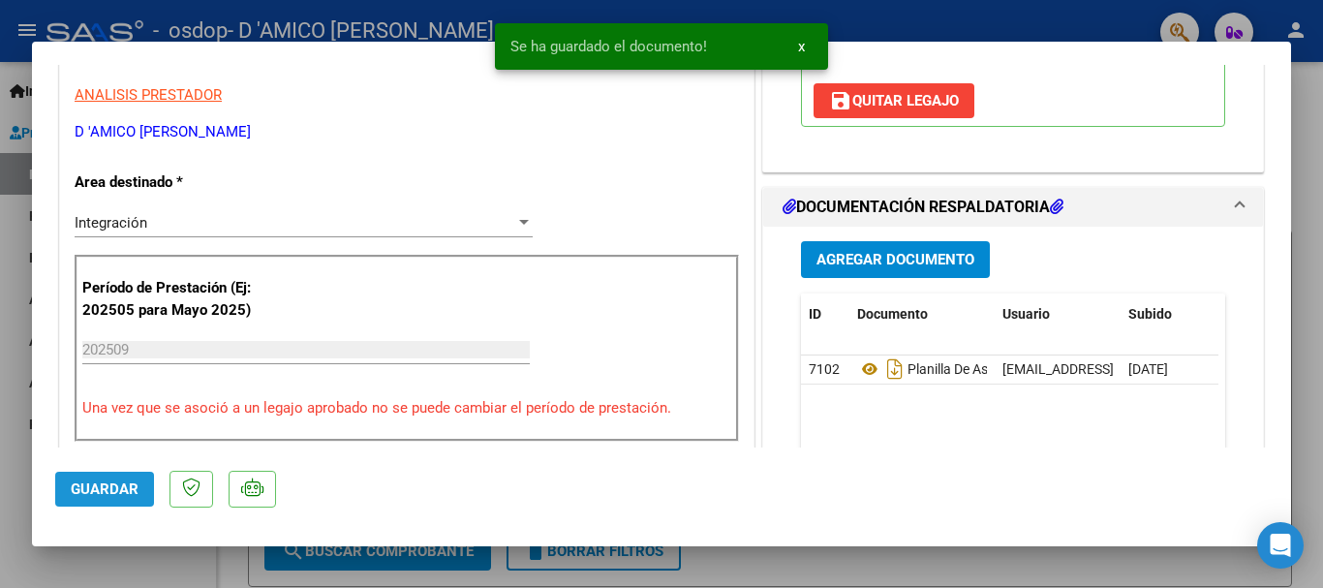
click at [96, 498] on button "Guardar" at bounding box center [104, 489] width 99 height 35
click at [750, 565] on div at bounding box center [661, 294] width 1323 height 588
type input "$ 0,00"
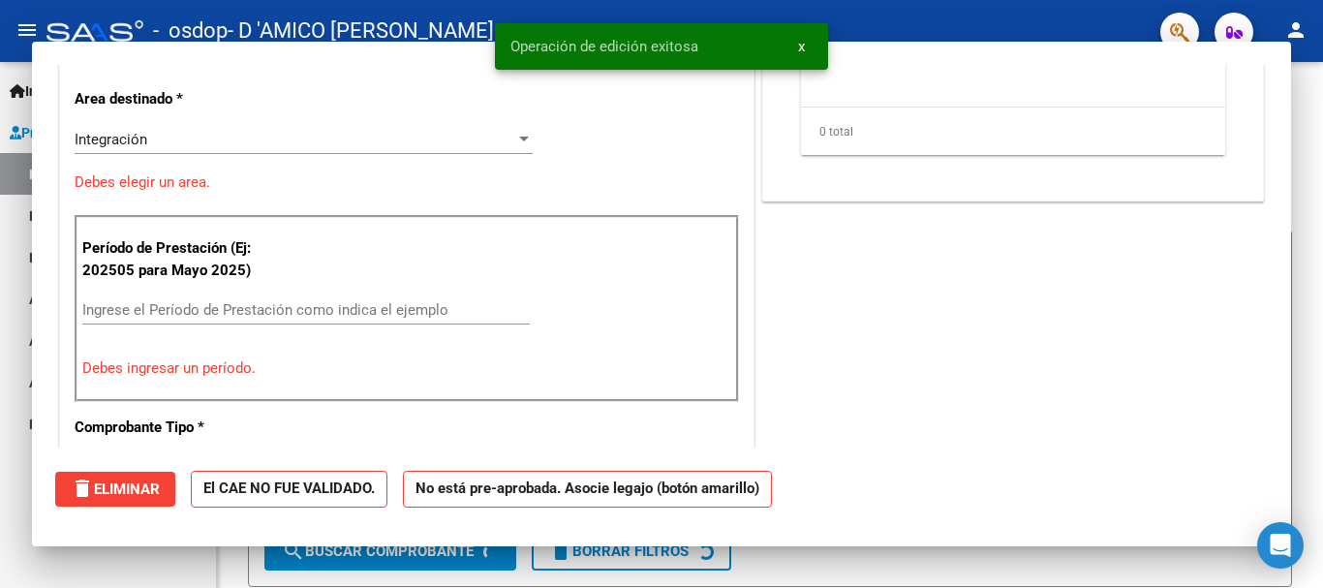
scroll to position [328, 0]
